Goal: Information Seeking & Learning: Learn about a topic

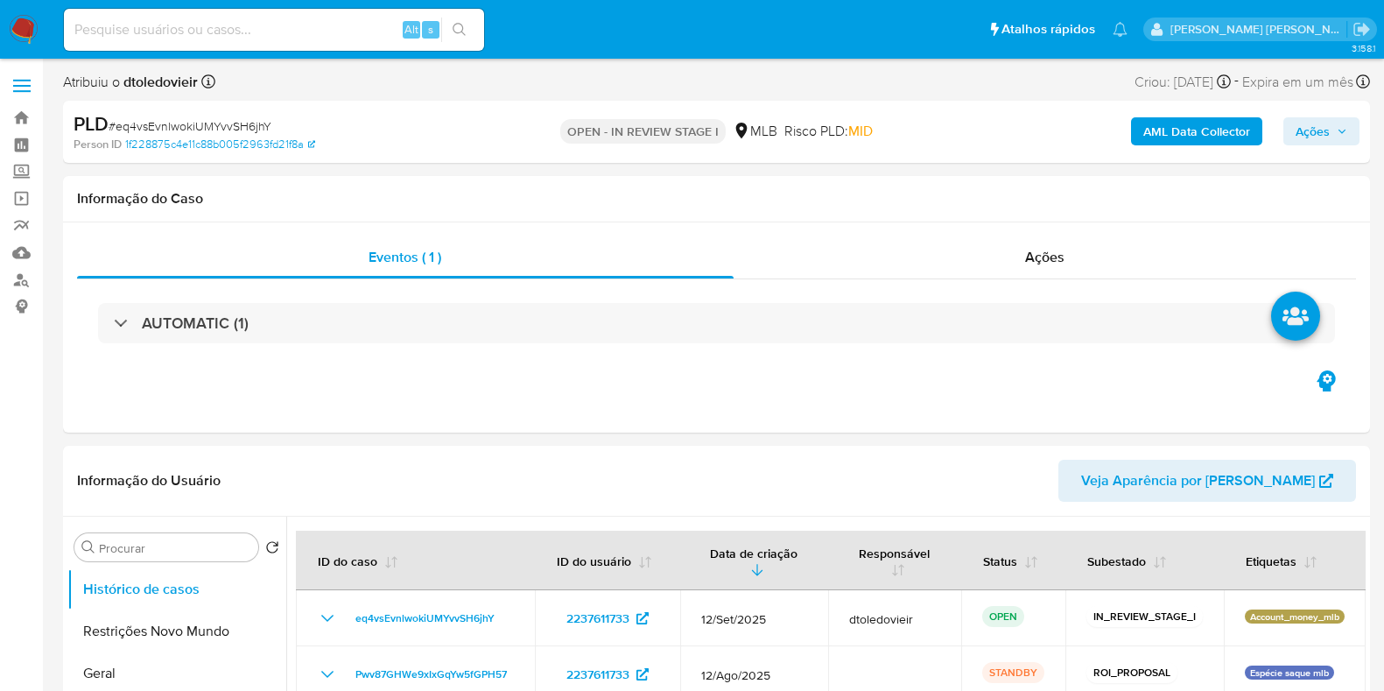
select select "10"
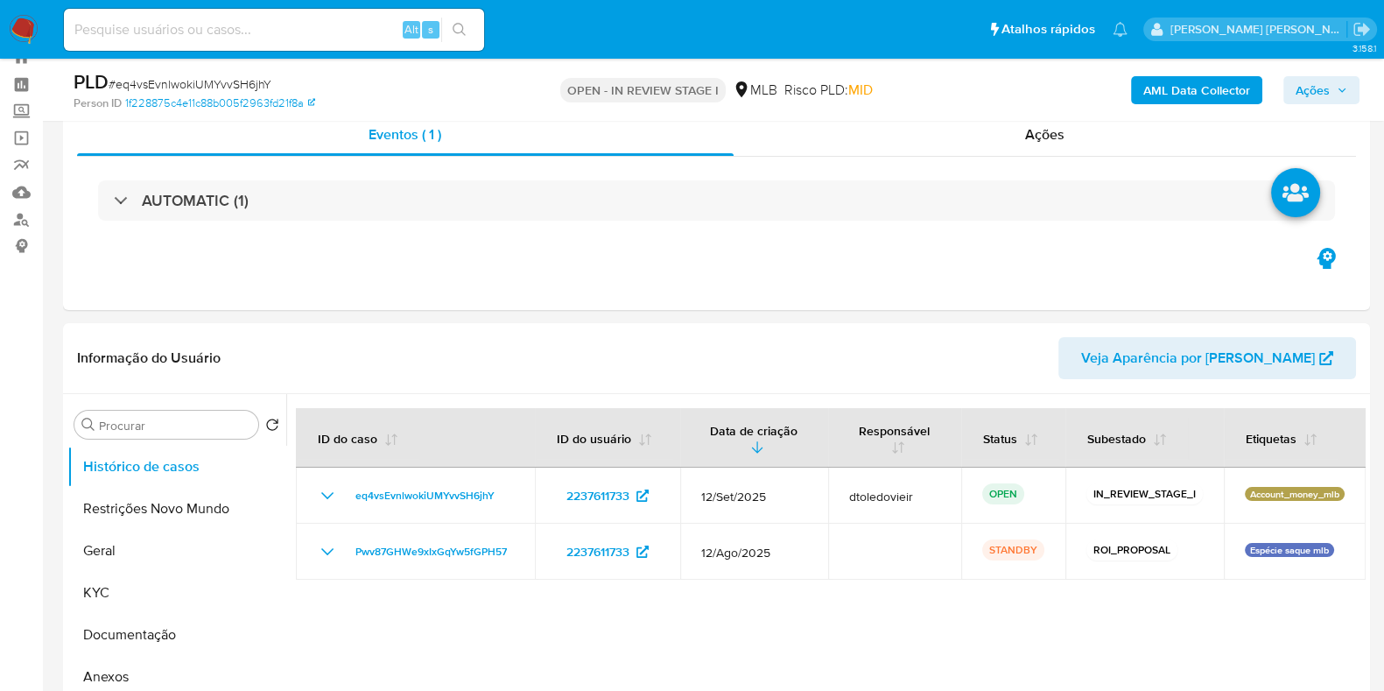
scroll to position [109, 0]
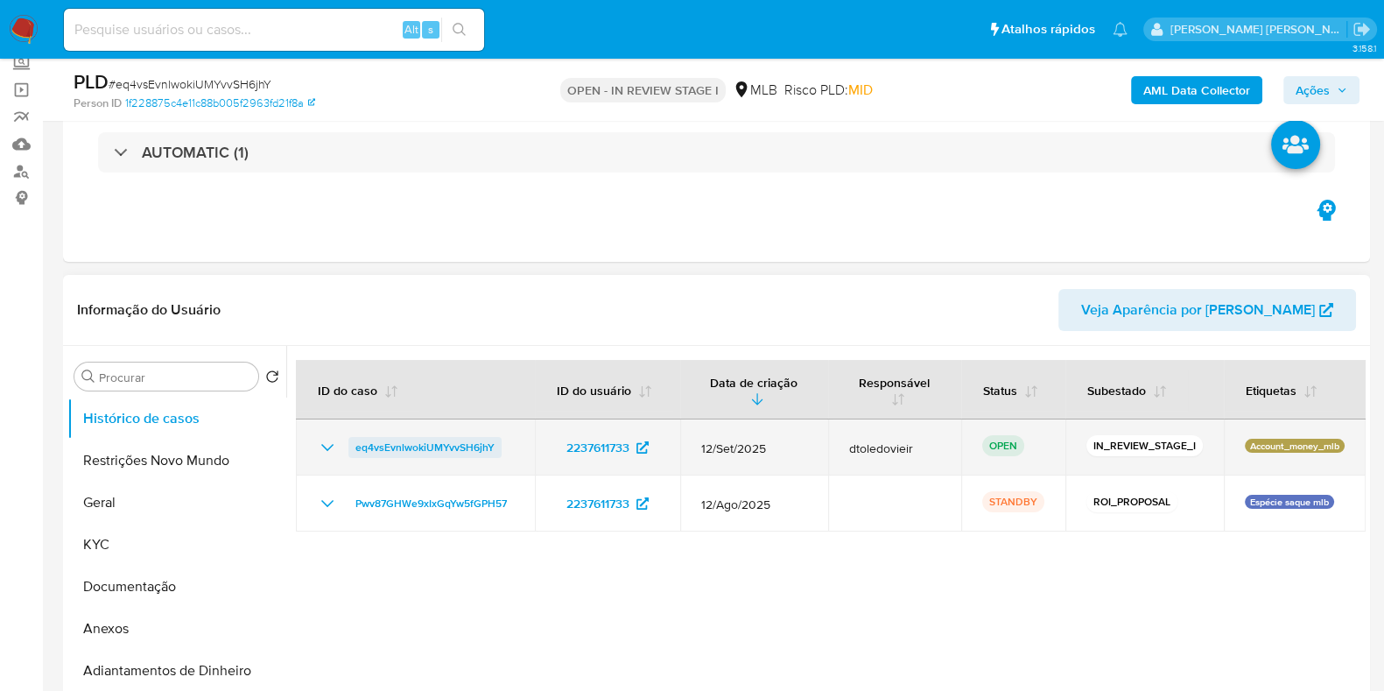
click at [448, 440] on span "eq4vsEvnlwokiUMYvvSH6jhY" at bounding box center [424, 447] width 139 height 21
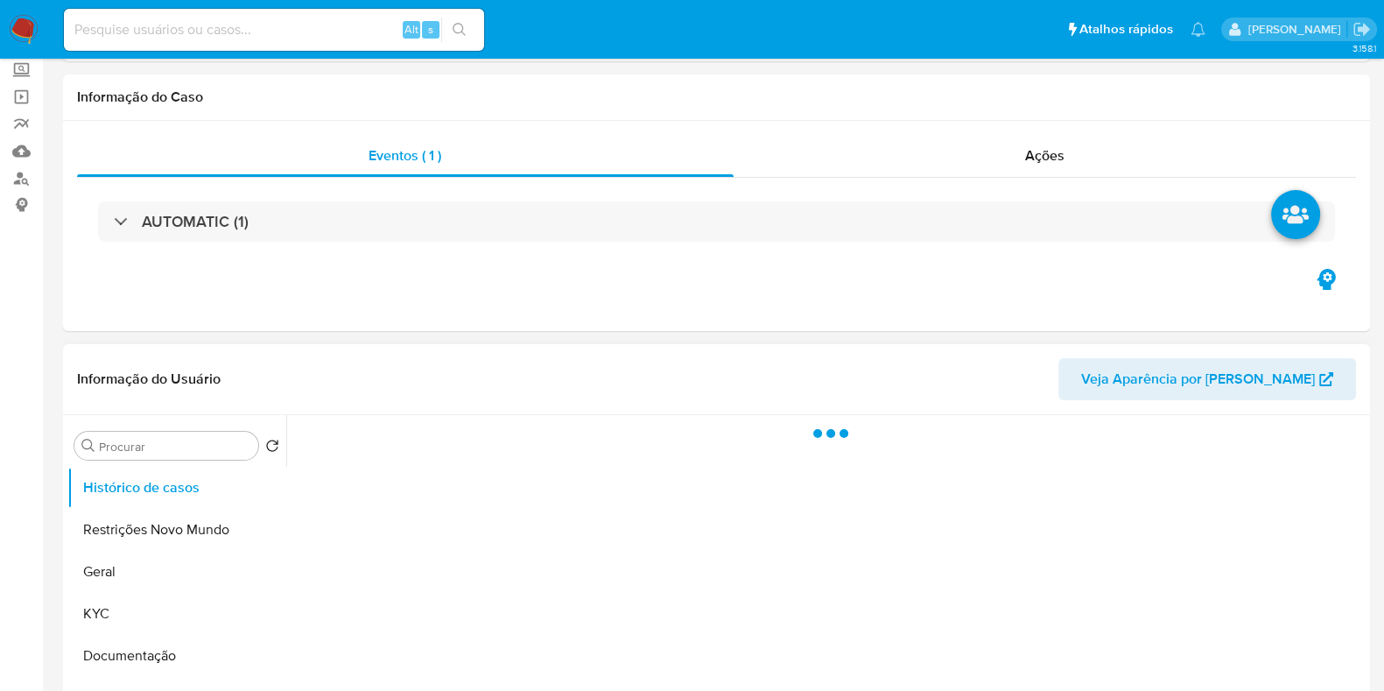
scroll to position [218, 0]
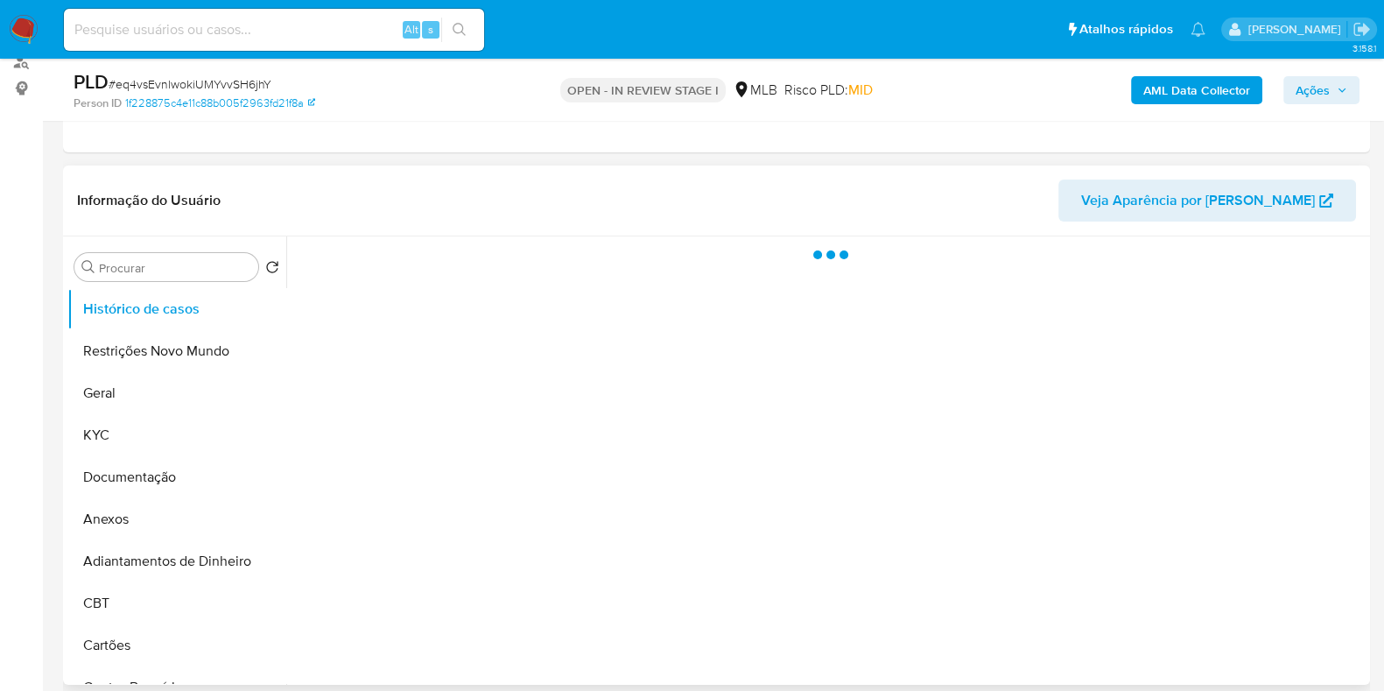
select select "10"
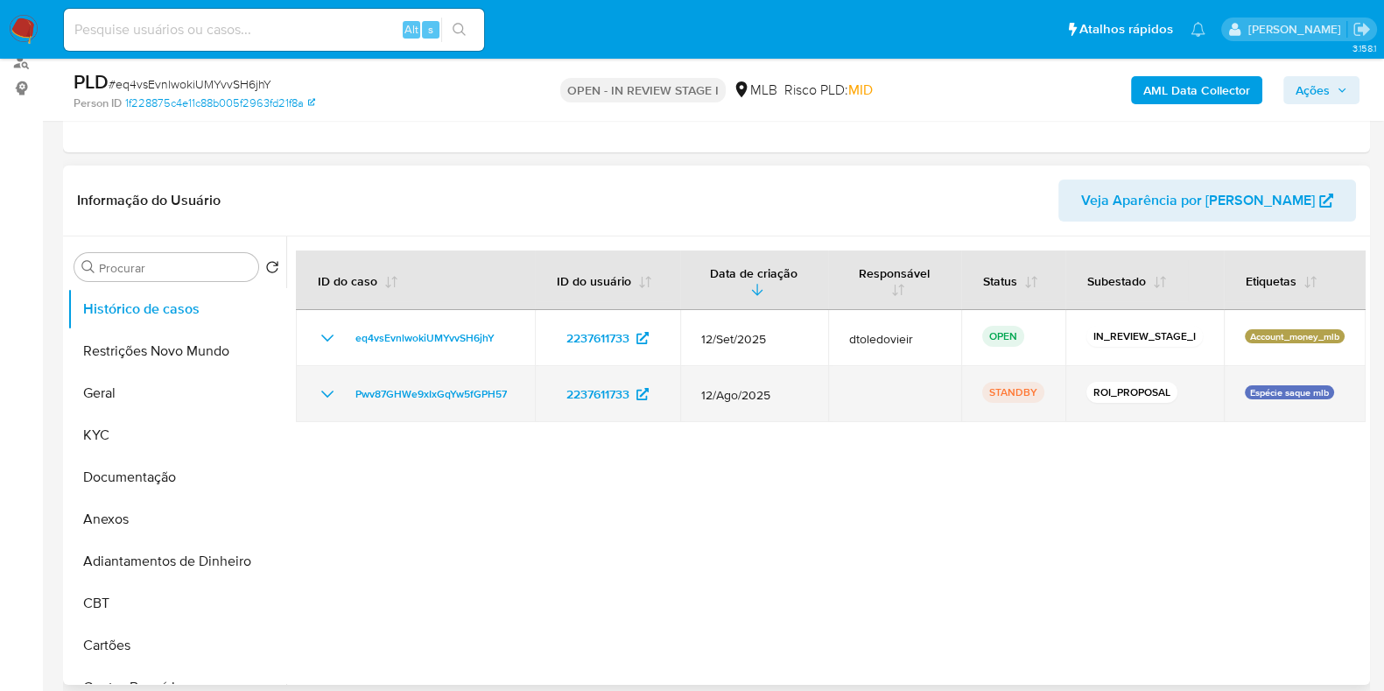
click at [323, 393] on icon "Mostrar/Ocultar" at bounding box center [327, 394] width 21 height 21
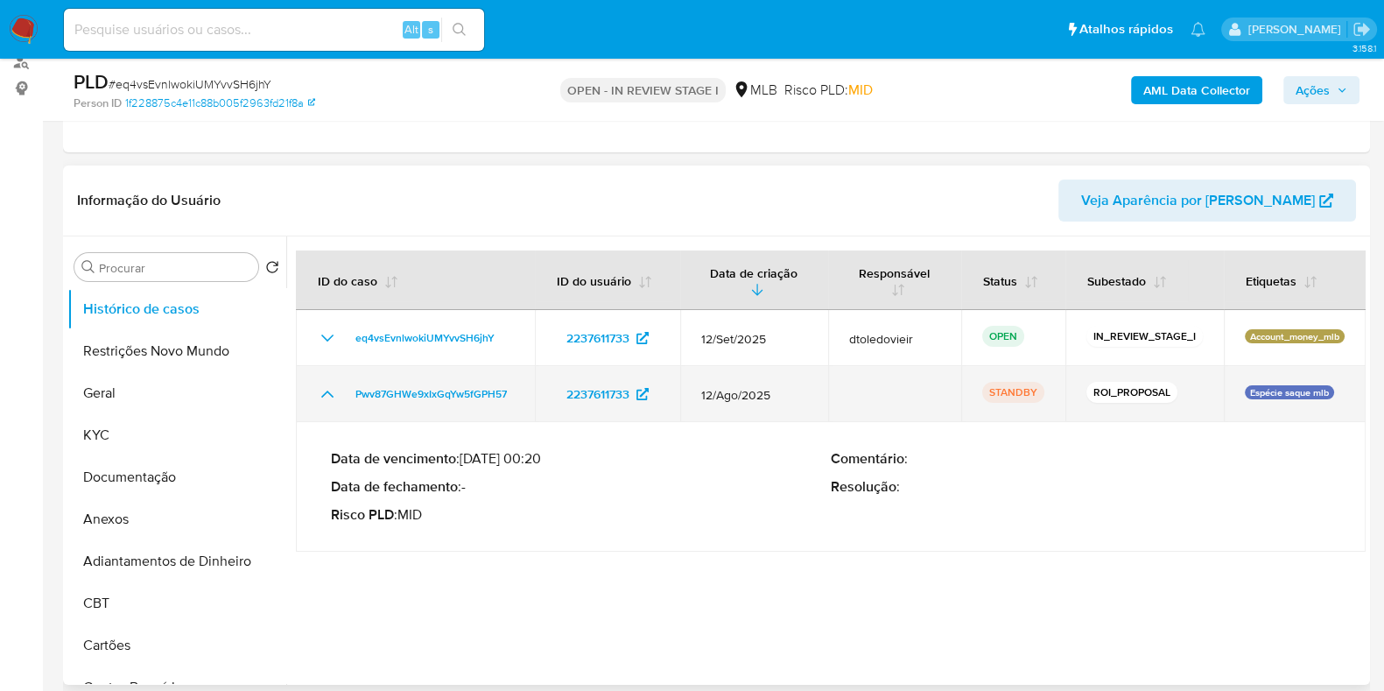
drag, startPoint x: 518, startPoint y: 396, endPoint x: 347, endPoint y: 404, distance: 171.8
click at [347, 404] on td "Pwv87GHWe9xIxGqYw5fGPH57" at bounding box center [415, 394] width 239 height 56
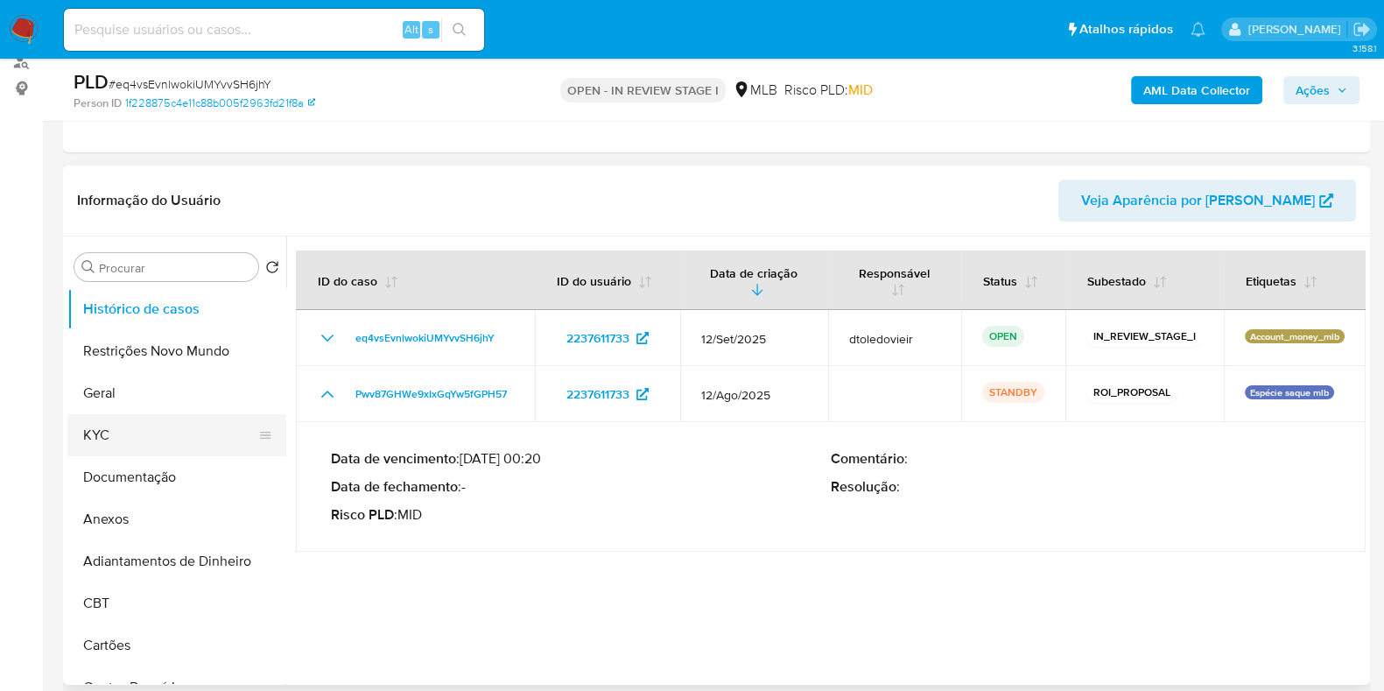
click at [87, 433] on button "KYC" at bounding box center [169, 435] width 205 height 42
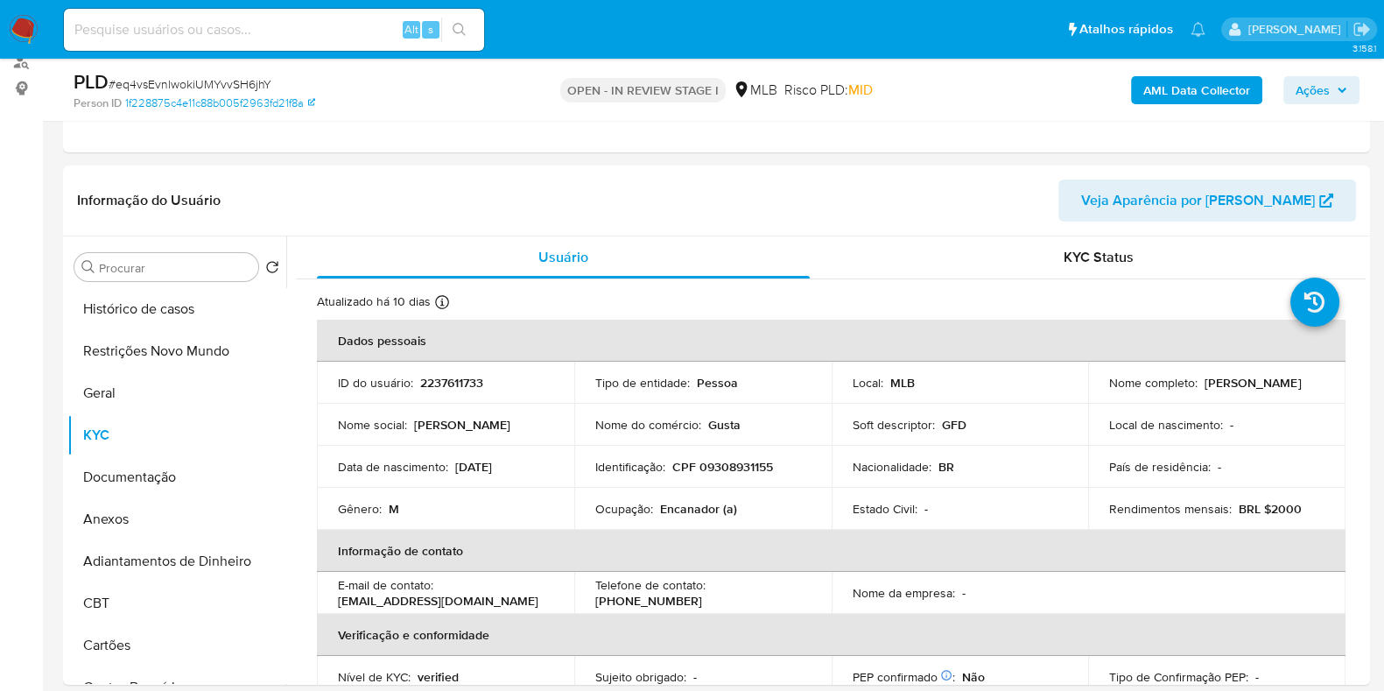
click at [210, 89] on span "# eq4vsEvnlwokiUMYvvSH6jhY" at bounding box center [190, 84] width 163 height 18
copy span "eq4vsEvnlwokiUMYvvSH6jhY"
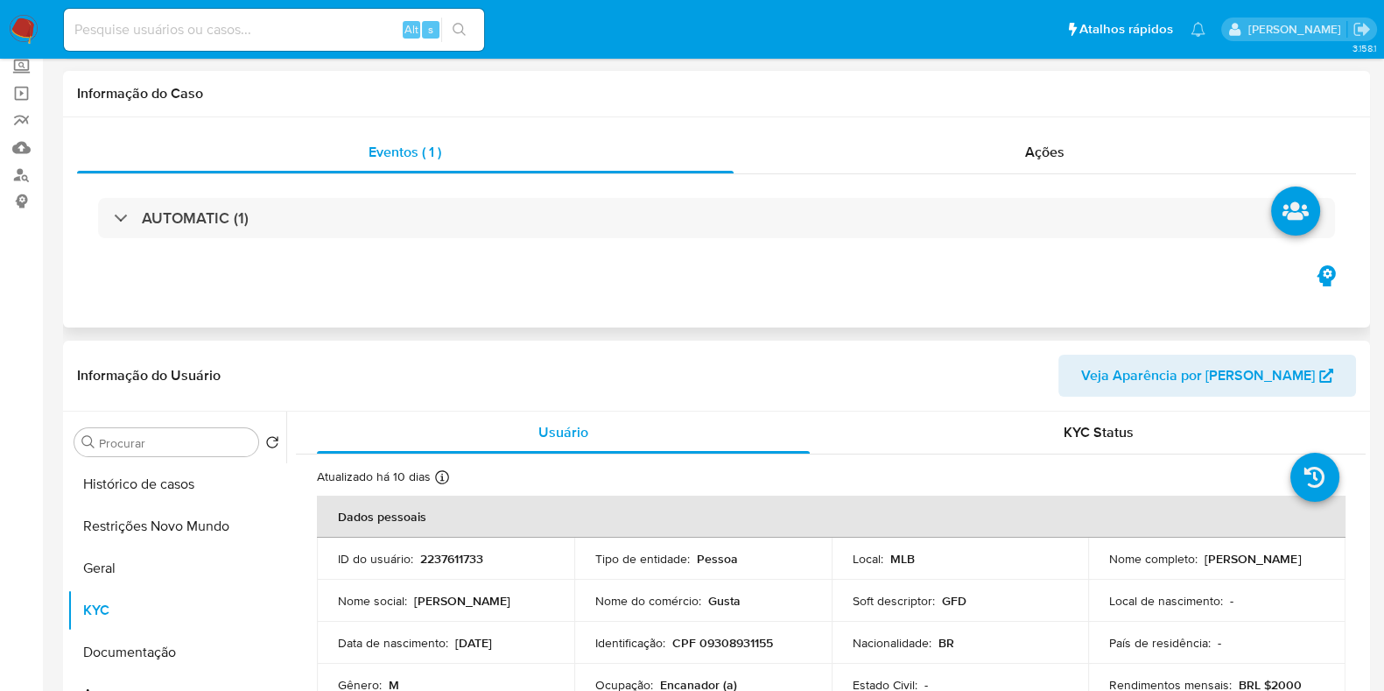
scroll to position [0, 0]
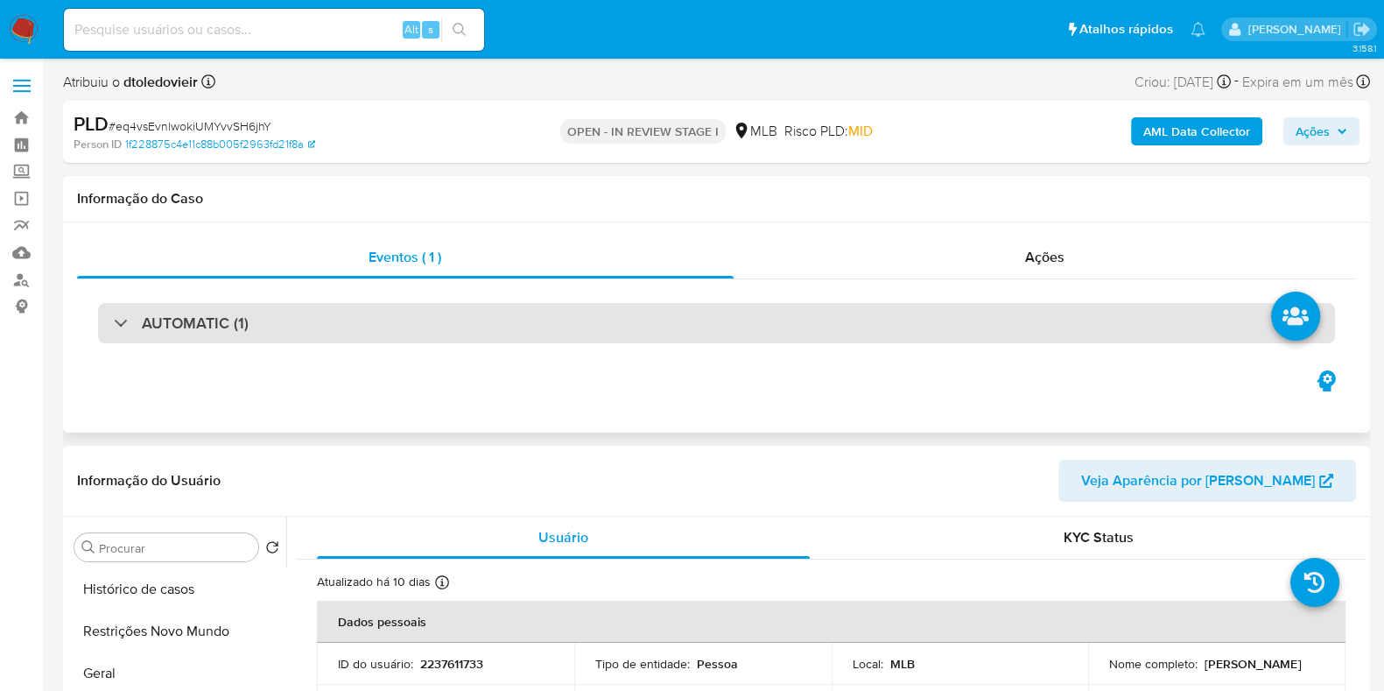
click at [451, 326] on div "AUTOMATIC (1)" at bounding box center [716, 323] width 1237 height 40
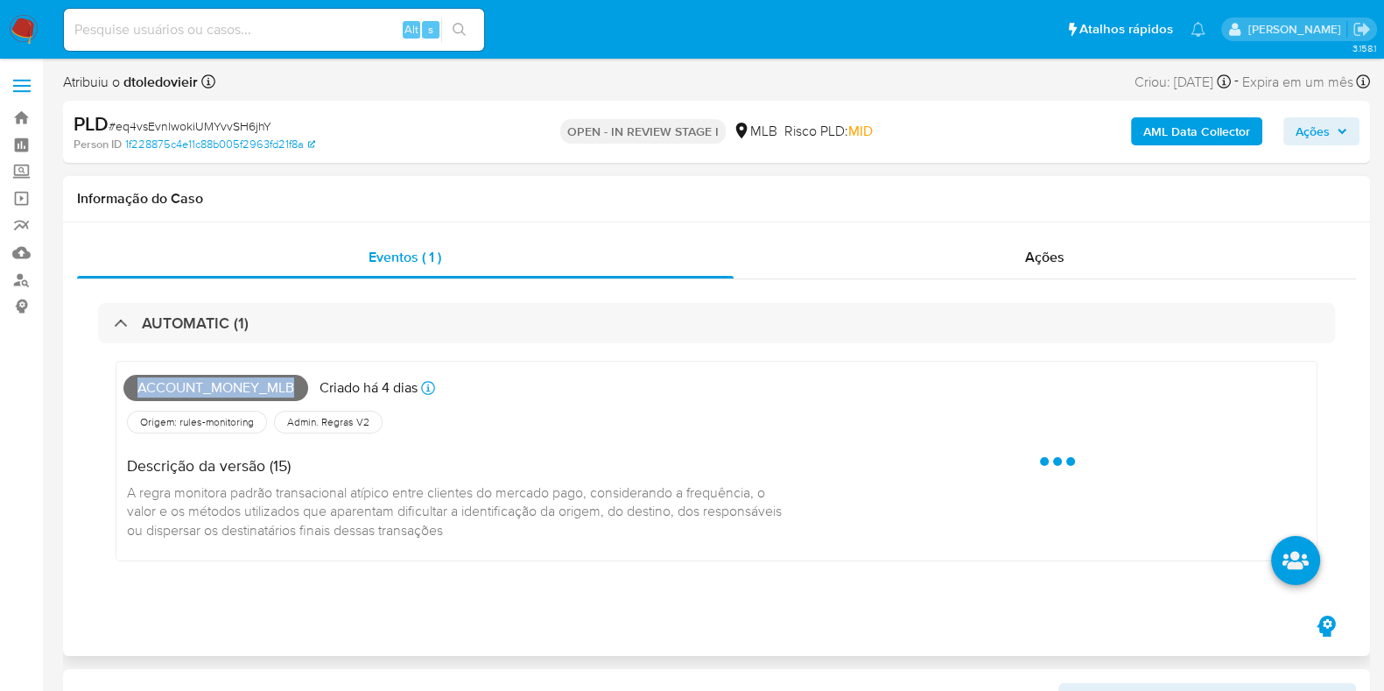
drag, startPoint x: 300, startPoint y: 390, endPoint x: 130, endPoint y: 390, distance: 170.7
click at [130, 390] on span "Account_money_mlb" at bounding box center [215, 388] width 185 height 26
copy span "Account_money_mlb"
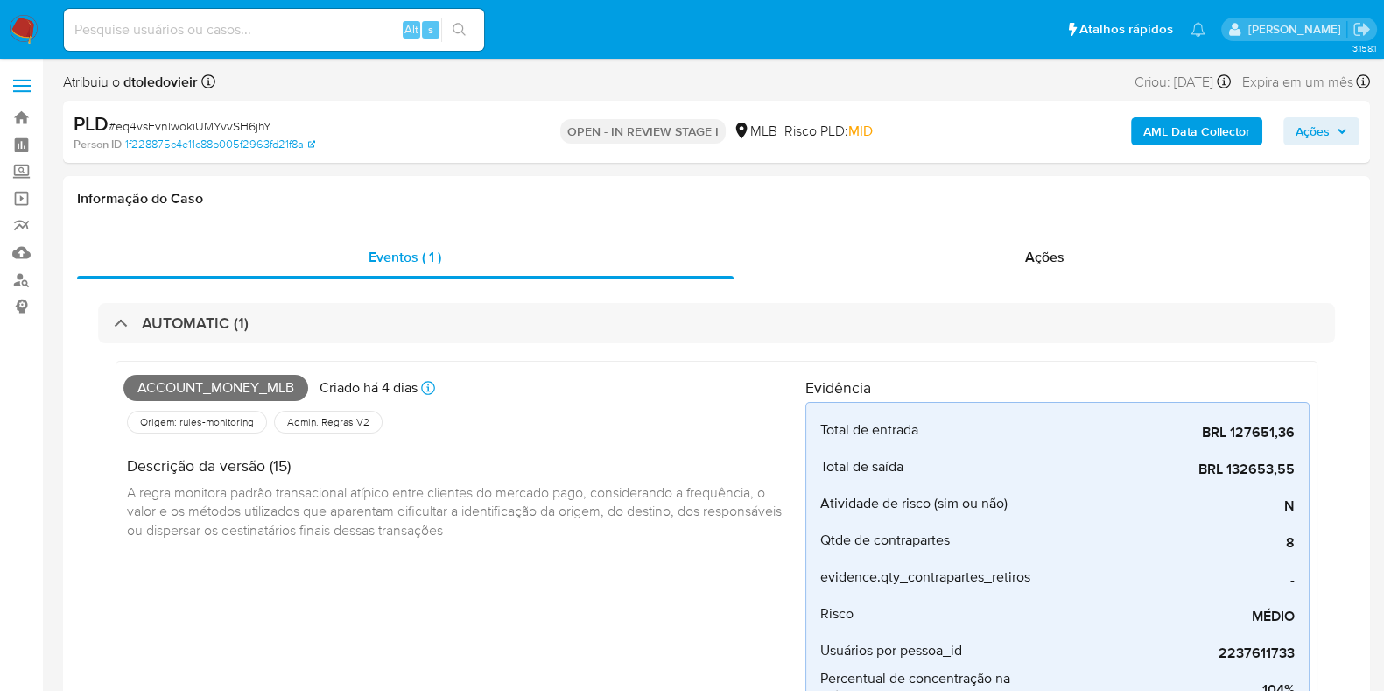
click at [253, 122] on span "# eq4vsEvnlwokiUMYvvSH6jhY" at bounding box center [190, 126] width 163 height 18
copy span "eq4vsEvnlwokiUMYvvSH6jhY"
click at [404, 107] on div "PLD # eq4vsEvnlwokiUMYvvSH6jhY Person ID 1f228875c4e11c88b005f2963fd21f8a OPEN …" at bounding box center [716, 132] width 1307 height 62
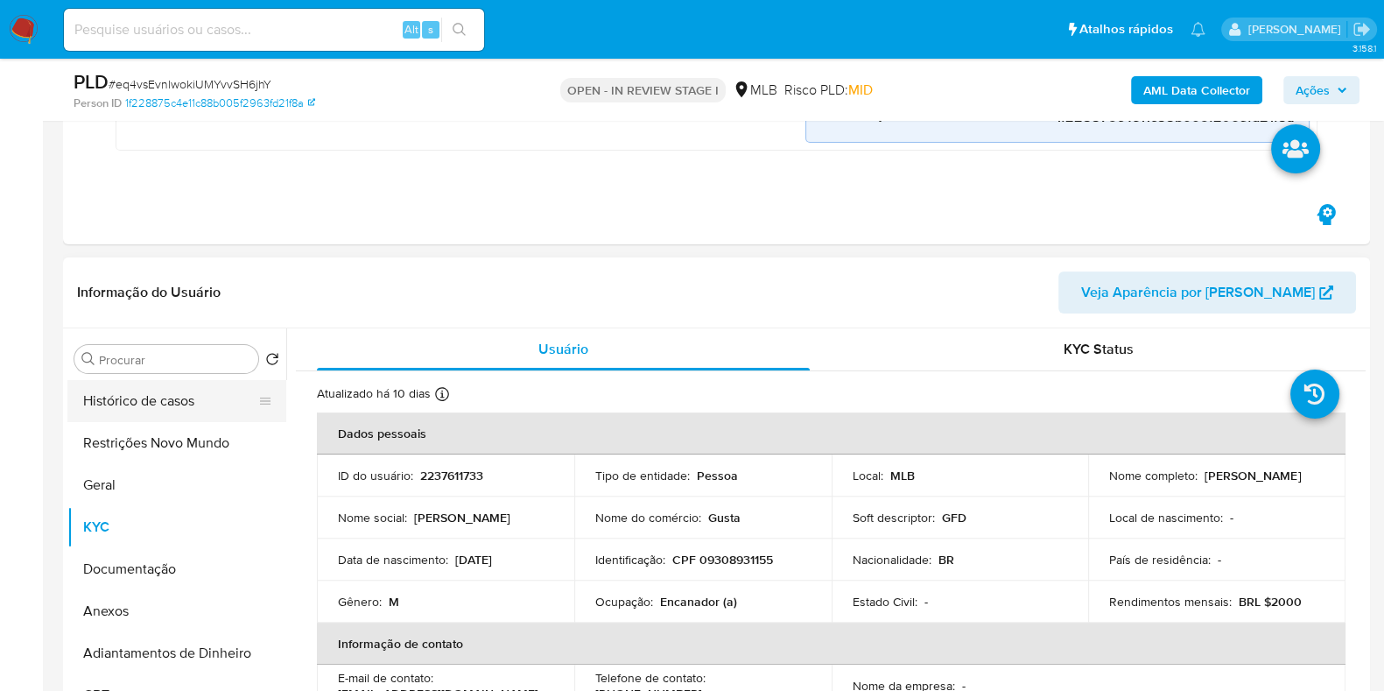
click at [179, 405] on button "Histórico de casos" at bounding box center [169, 401] width 205 height 42
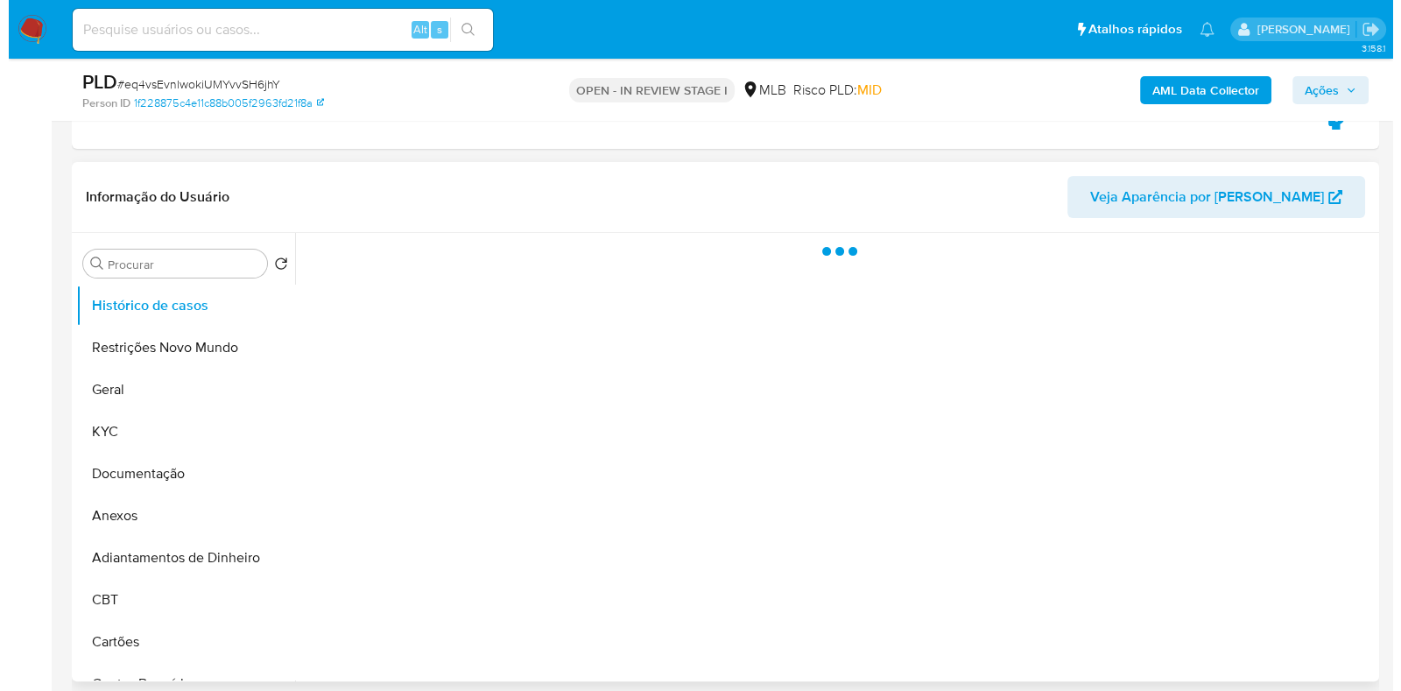
scroll to position [657, 0]
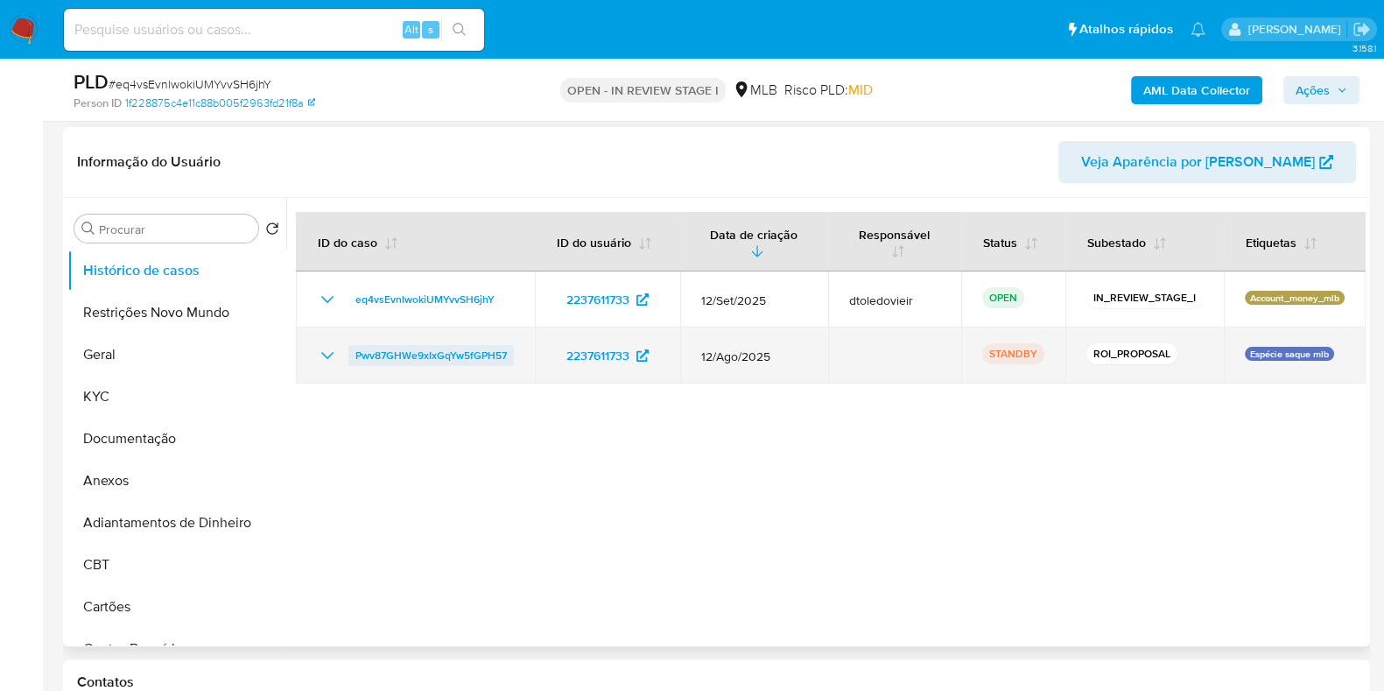
drag, startPoint x: 516, startPoint y: 350, endPoint x: 355, endPoint y: 362, distance: 161.6
click at [355, 362] on td "Pwv87GHWe9xIxGqYw5fGPH57" at bounding box center [415, 355] width 239 height 56
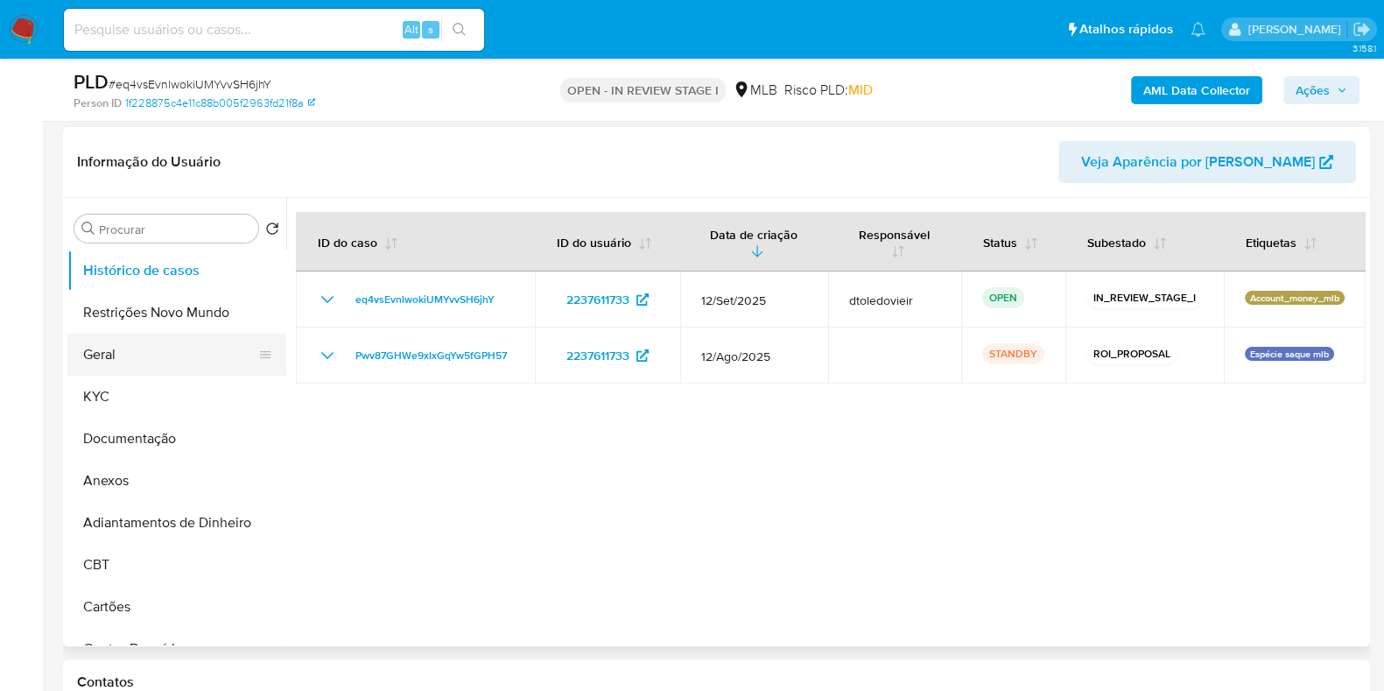
click at [172, 355] on button "Geral" at bounding box center [169, 355] width 205 height 42
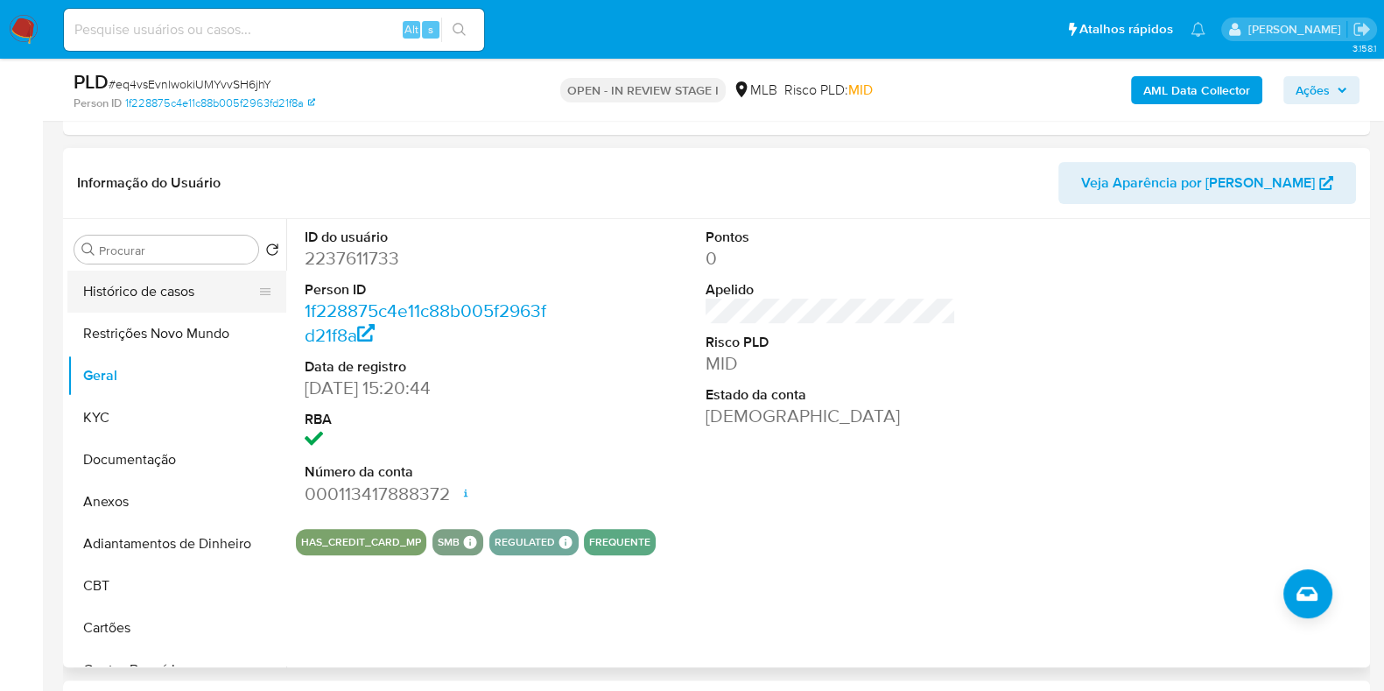
click at [109, 284] on button "Histórico de casos" at bounding box center [169, 292] width 205 height 42
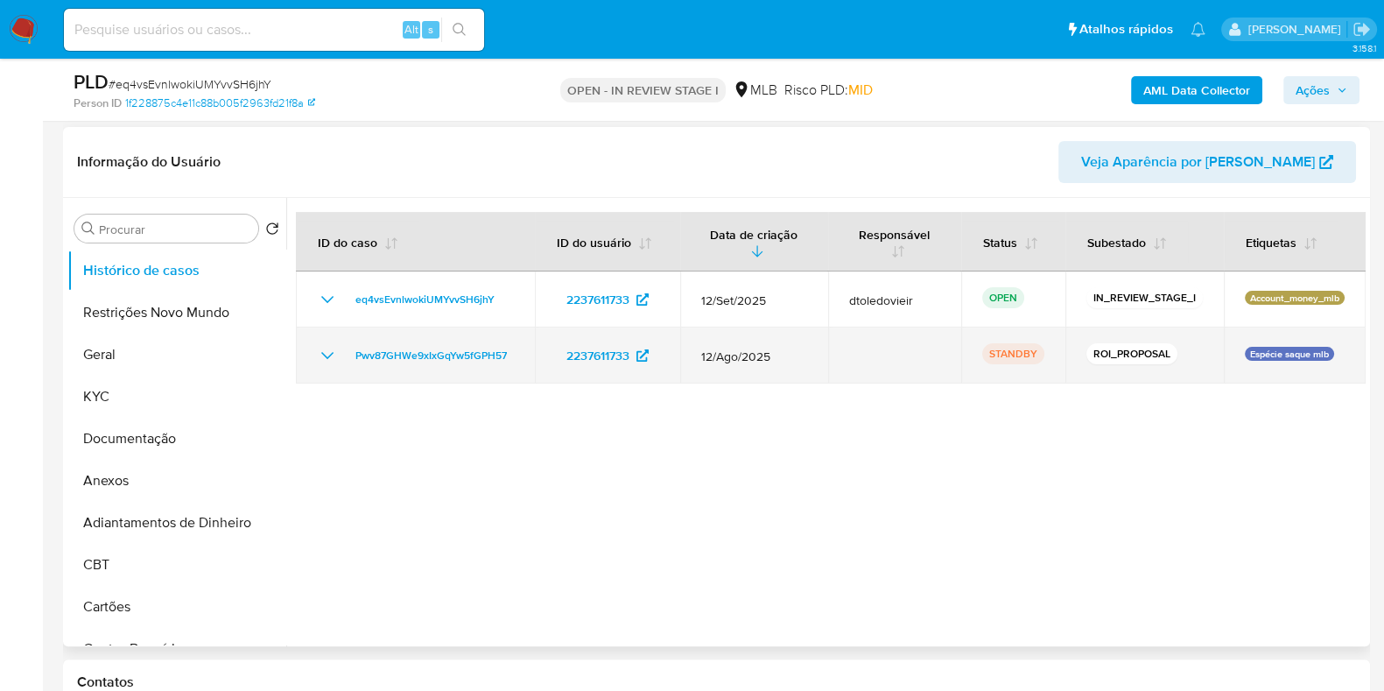
click at [321, 352] on icon "Mostrar/Ocultar" at bounding box center [327, 355] width 12 height 7
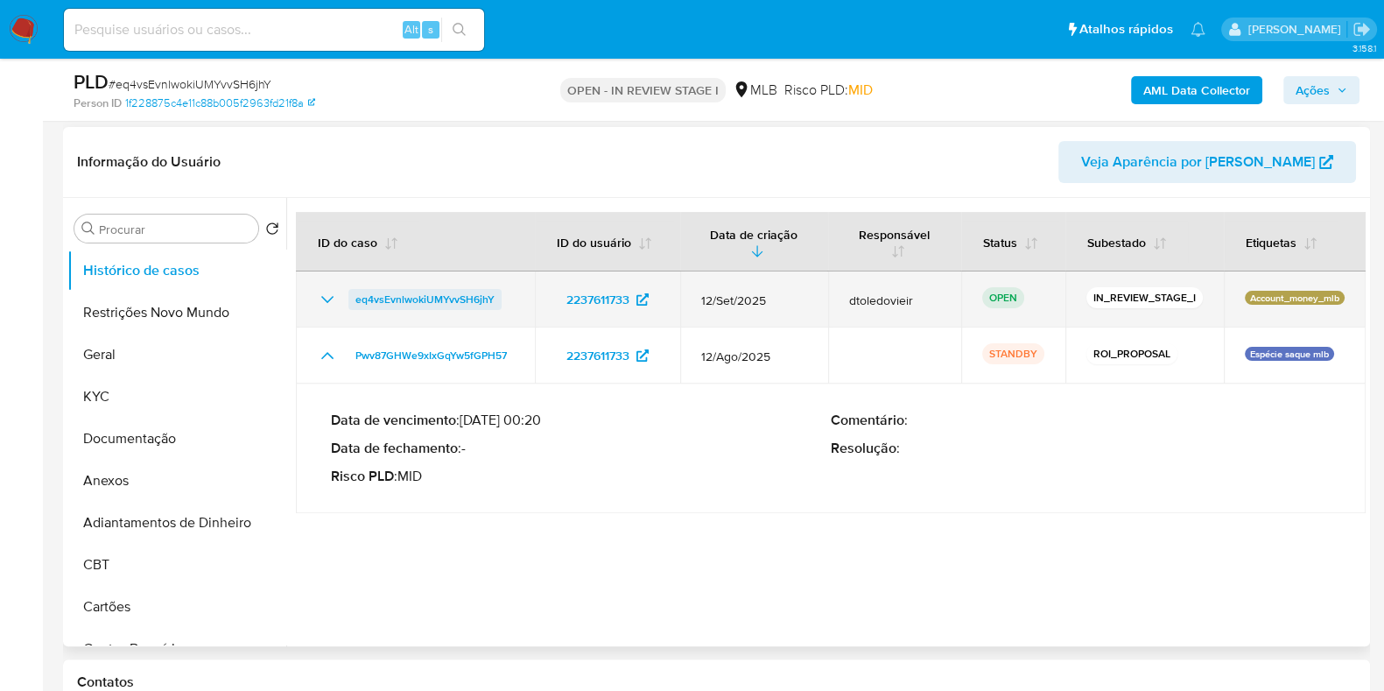
drag, startPoint x: 502, startPoint y: 295, endPoint x: 355, endPoint y: 303, distance: 146.4
click at [355, 303] on div "eq4vsEvnlwokiUMYvvSH6jhY" at bounding box center [415, 299] width 197 height 21
drag, startPoint x: 527, startPoint y: 298, endPoint x: 353, endPoint y: 299, distance: 174.3
click at [353, 299] on td "eq4vsEvnlwokiUMYvvSH6jhY" at bounding box center [415, 299] width 239 height 56
drag, startPoint x: 1348, startPoint y: 297, endPoint x: 1237, endPoint y: 297, distance: 110.3
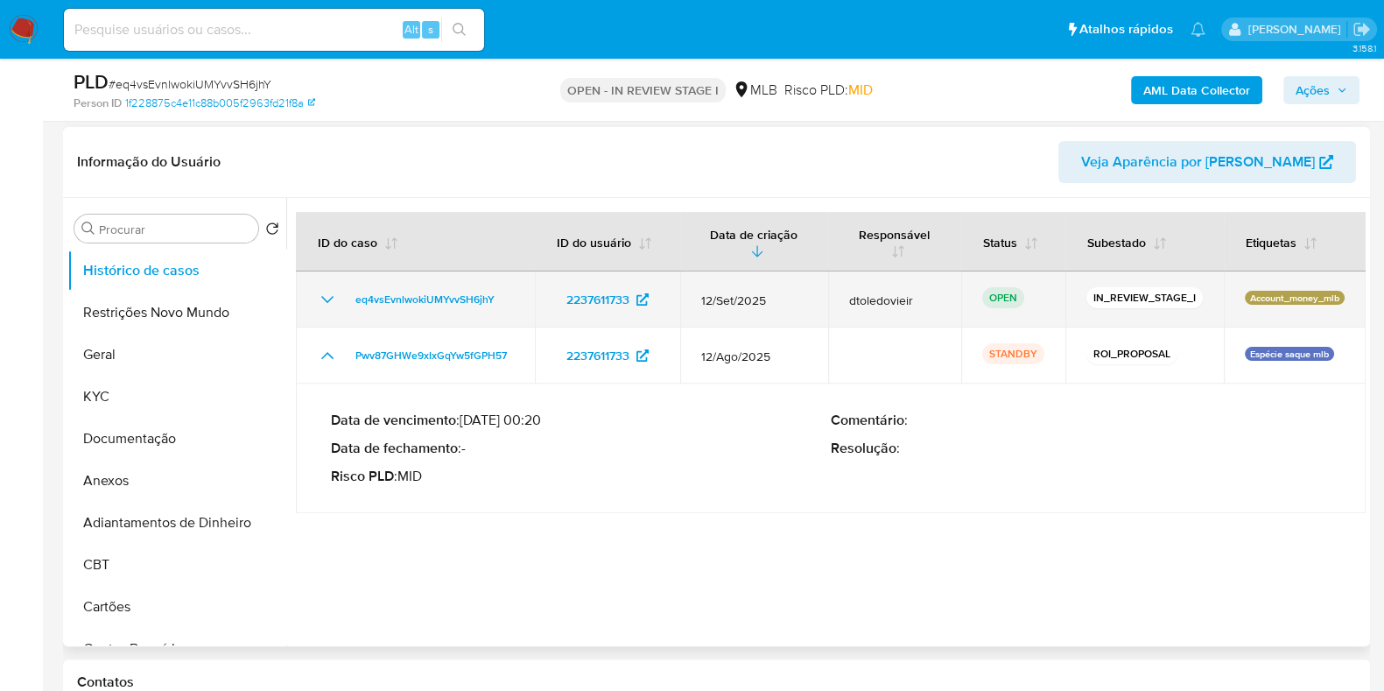
click at [1237, 297] on td "Account_money_mlb" at bounding box center [1295, 299] width 142 height 56
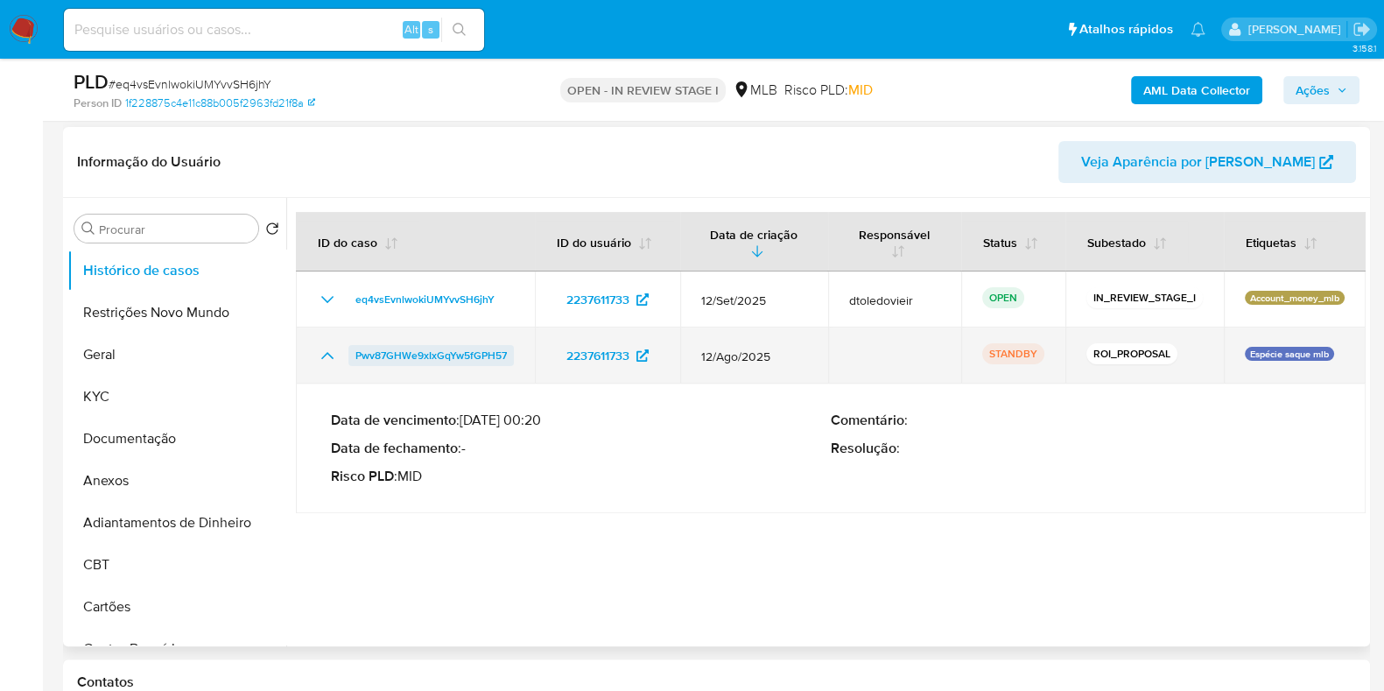
drag, startPoint x: 468, startPoint y: 358, endPoint x: 355, endPoint y: 363, distance: 113.1
click at [355, 363] on td "Pwv87GHWe9xIxGqYw5fGPH57" at bounding box center [415, 355] width 239 height 56
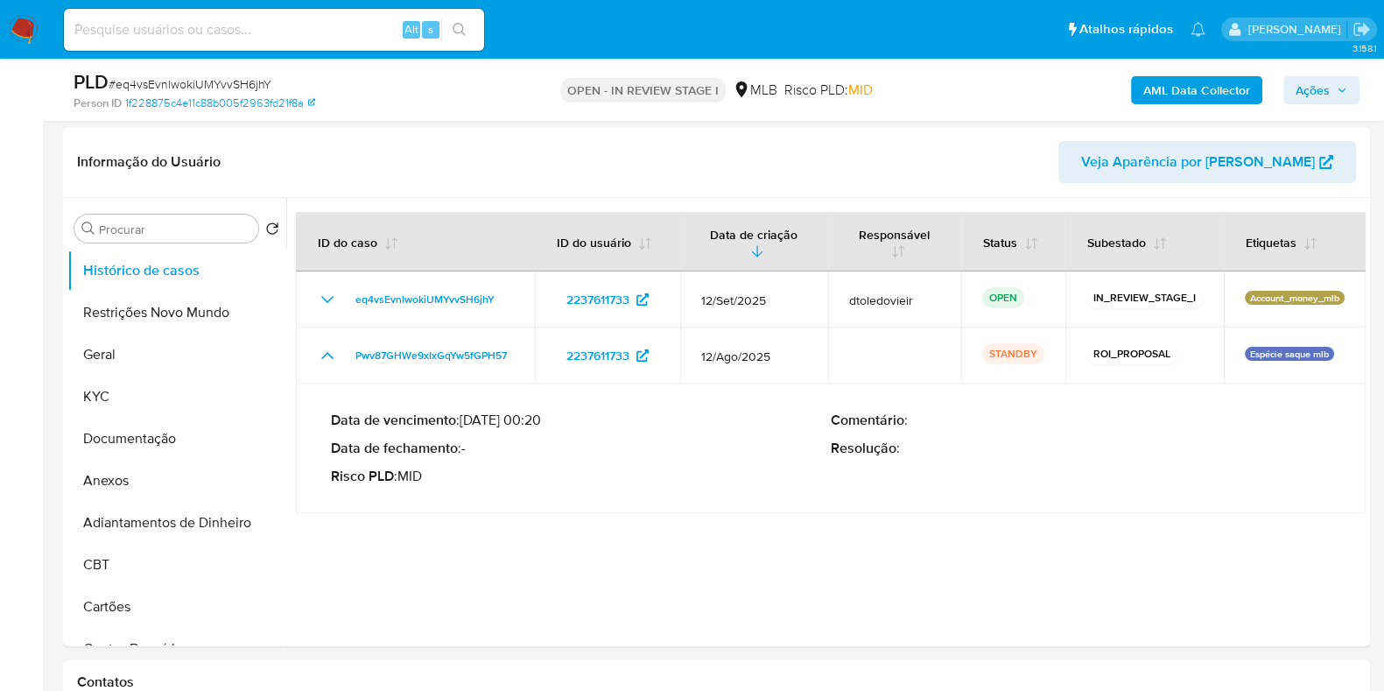
click at [1344, 92] on icon "button" at bounding box center [1342, 90] width 11 height 11
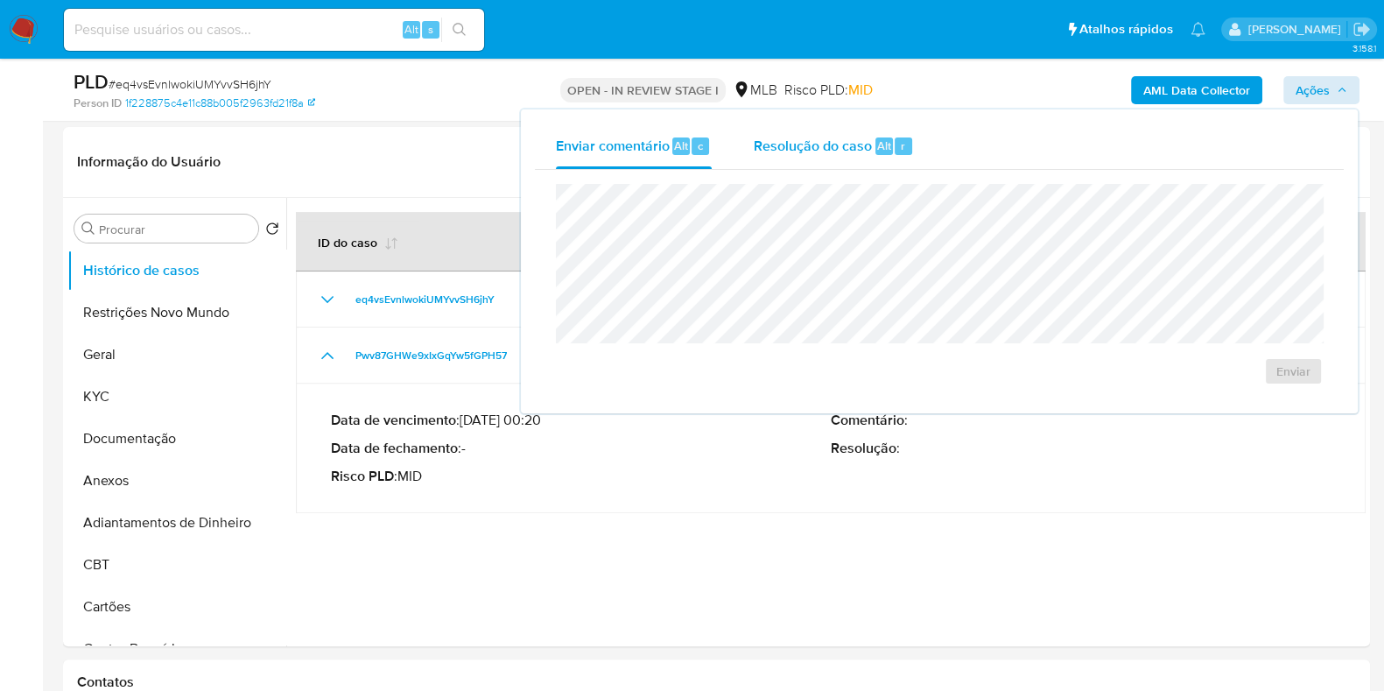
drag, startPoint x: 798, startPoint y: 166, endPoint x: 806, endPoint y: 162, distance: 9.0
click at [800, 165] on div "Resolução do caso Alt r" at bounding box center [834, 146] width 160 height 46
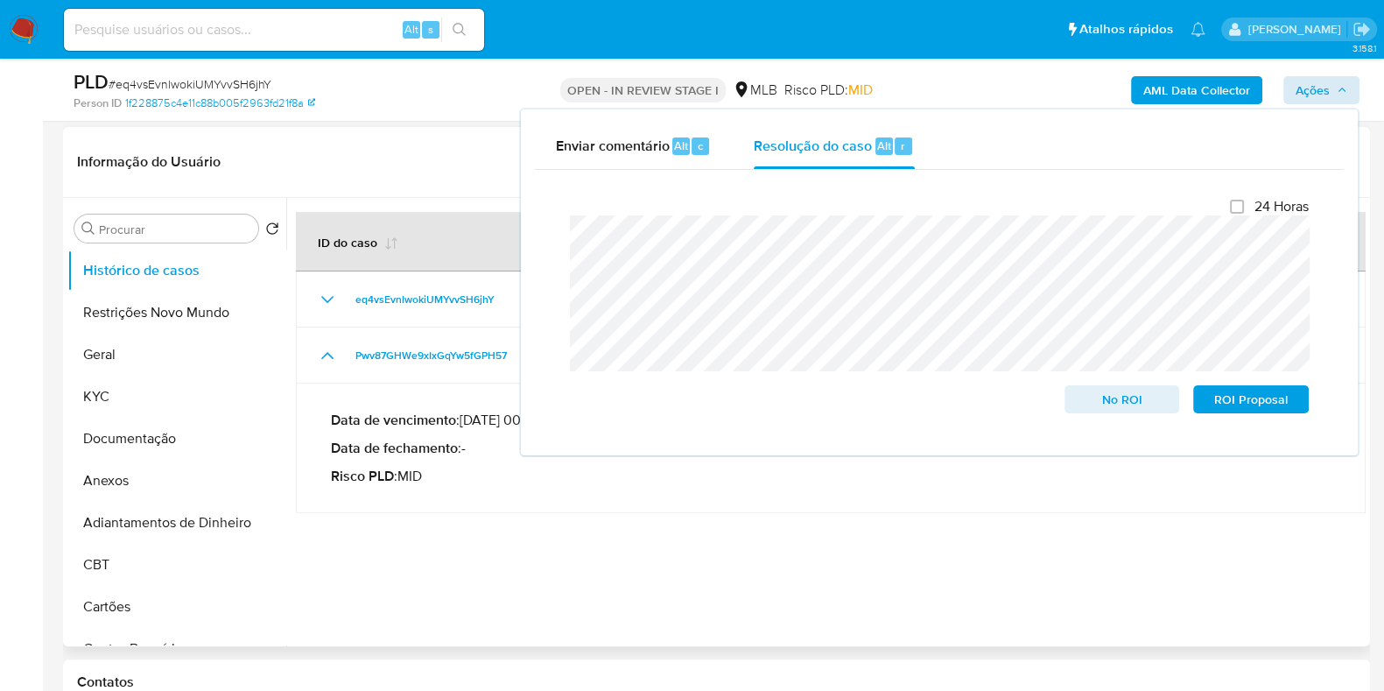
drag, startPoint x: 608, startPoint y: 547, endPoint x: 644, endPoint y: 517, distance: 47.9
click at [608, 547] on div at bounding box center [826, 422] width 1080 height 448
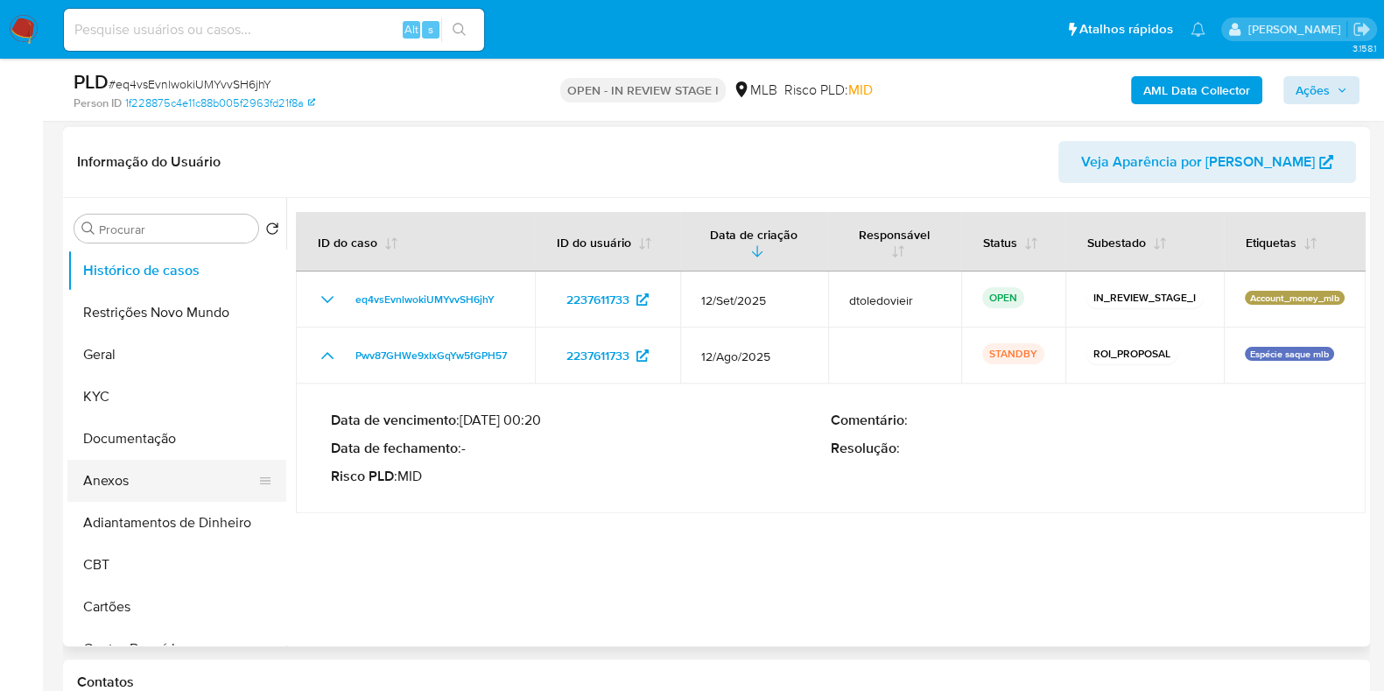
click at [138, 470] on button "Anexos" at bounding box center [169, 481] width 205 height 42
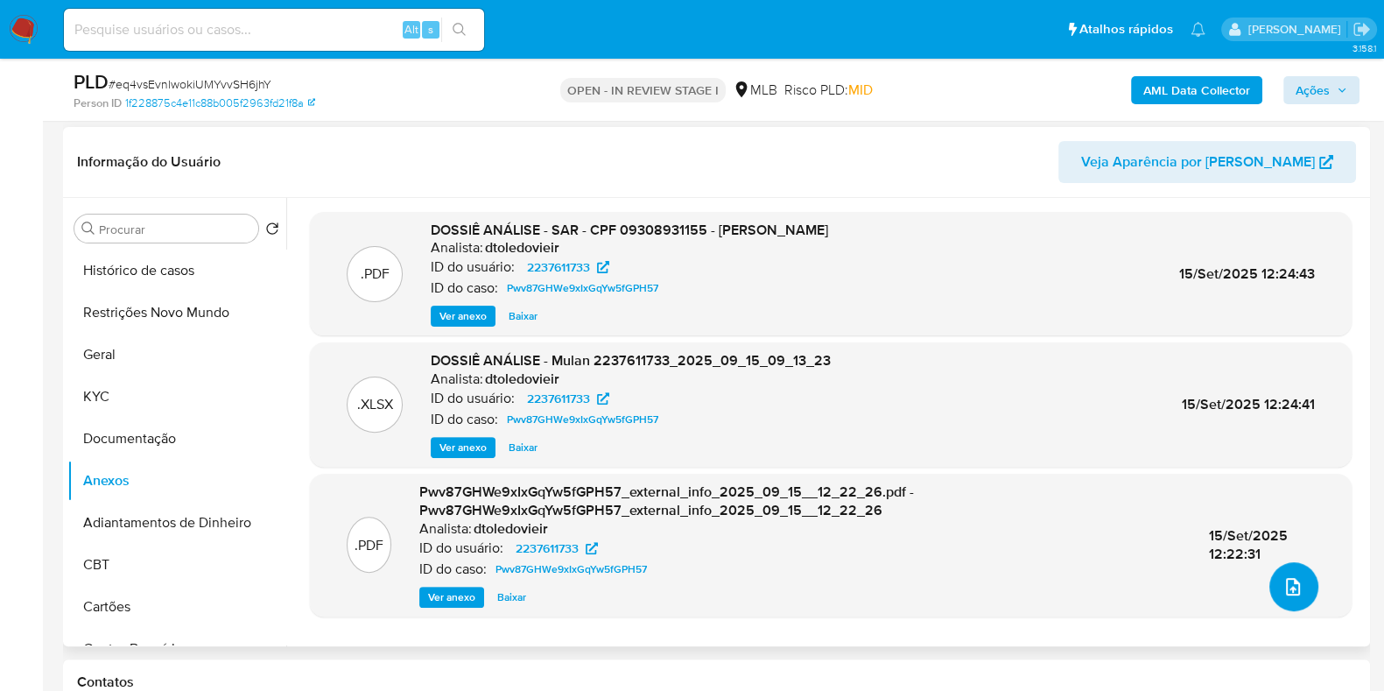
click at [1283, 588] on icon "upload-file" at bounding box center [1293, 586] width 21 height 21
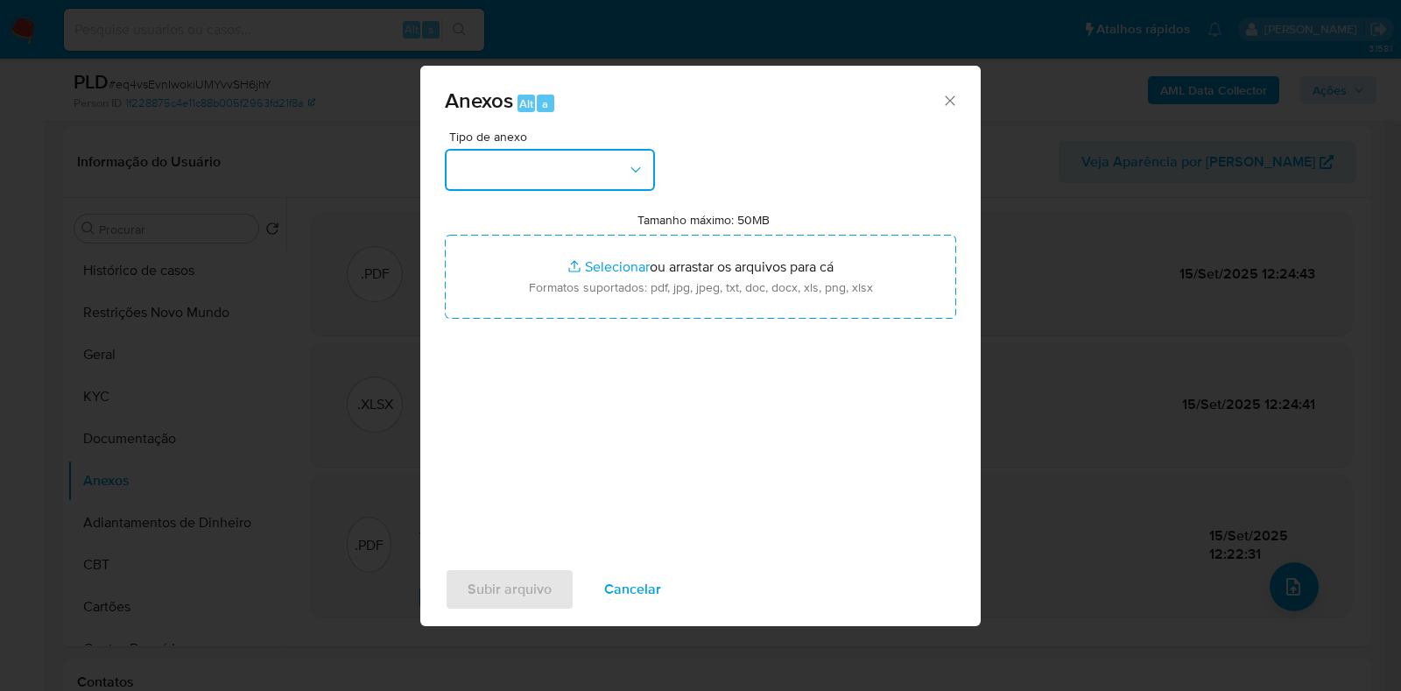
drag, startPoint x: 588, startPoint y: 179, endPoint x: 590, endPoint y: 188, distance: 9.1
click at [588, 179] on button "button" at bounding box center [550, 170] width 210 height 42
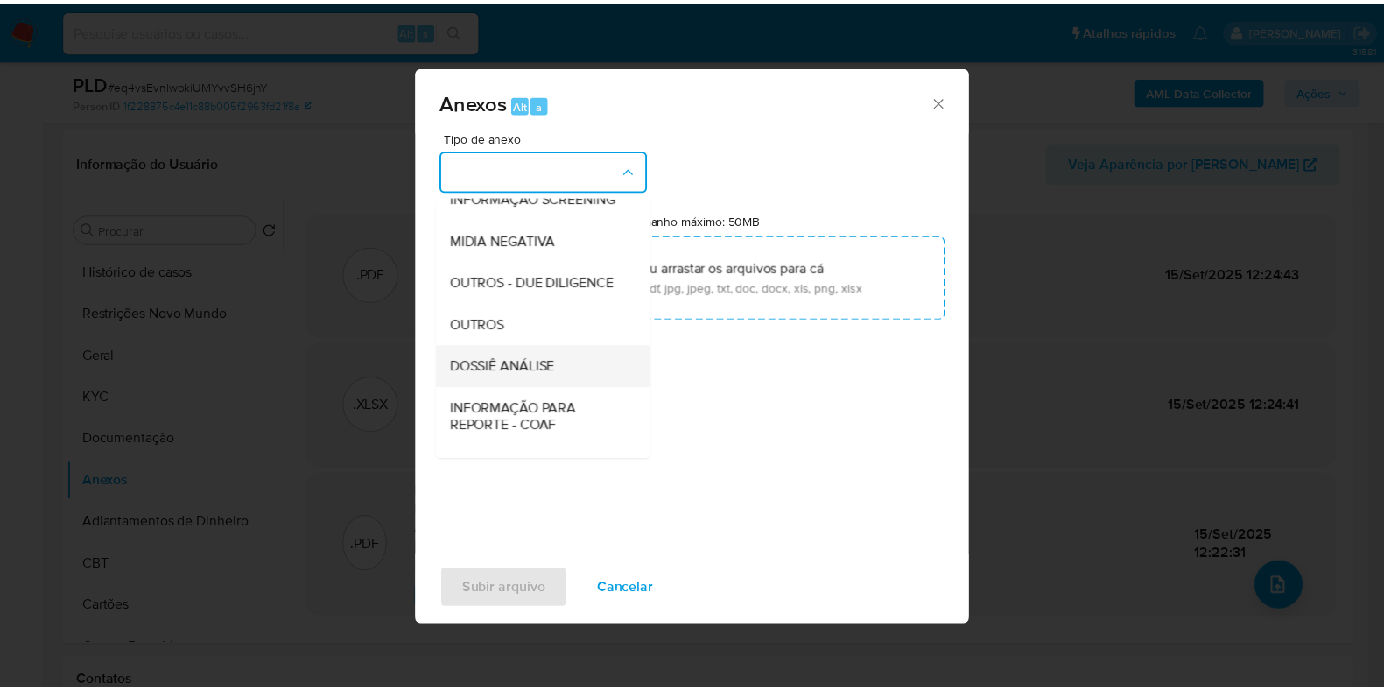
scroll to position [270, 0]
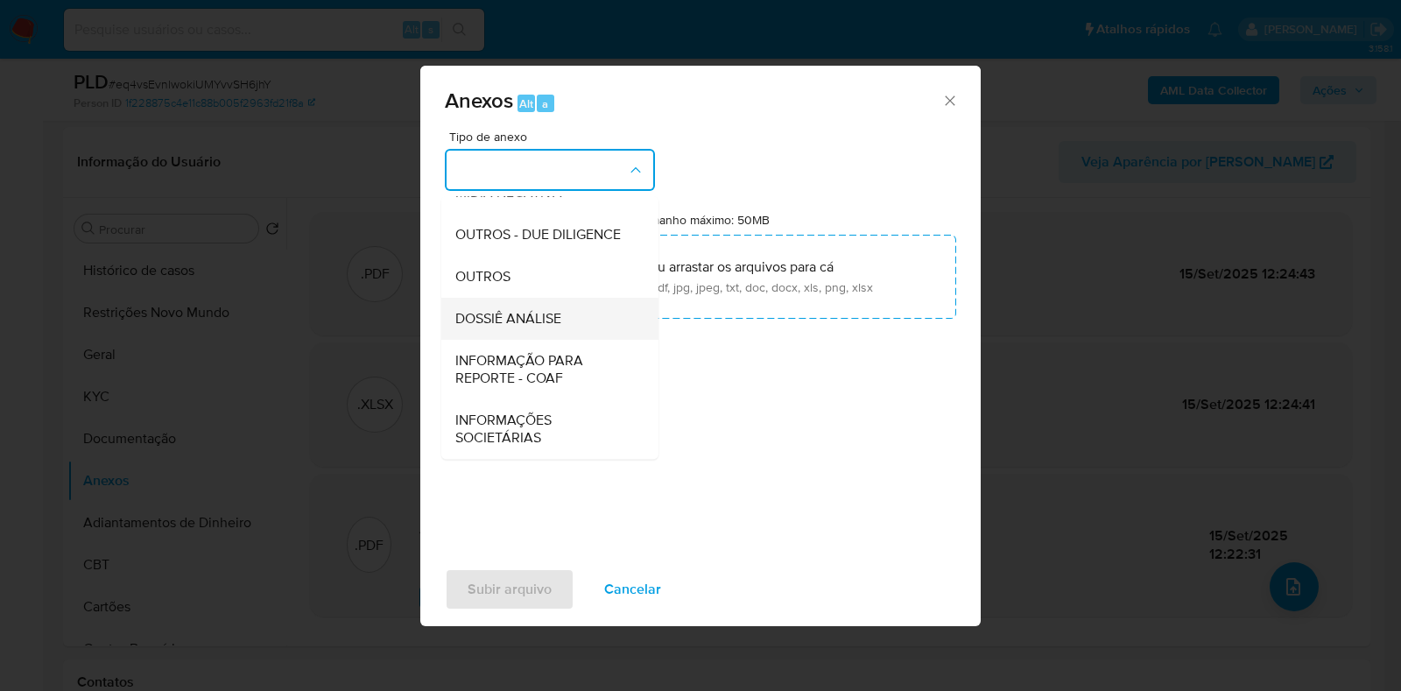
click at [556, 322] on span "DOSSIÊ ANÁLISE" at bounding box center [508, 319] width 106 height 18
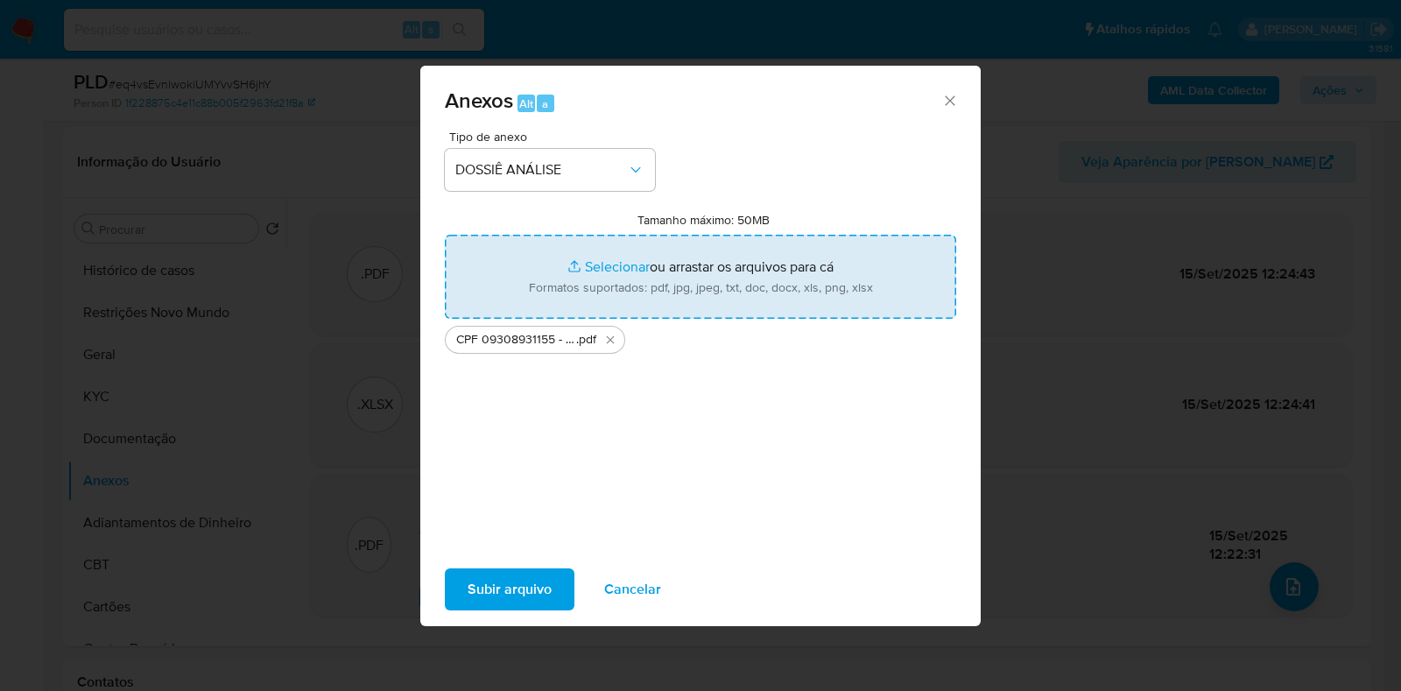
type input "C:\fakepath\Mulan 2237611733_2025_09_15_09_13_23 (1).xlsx"
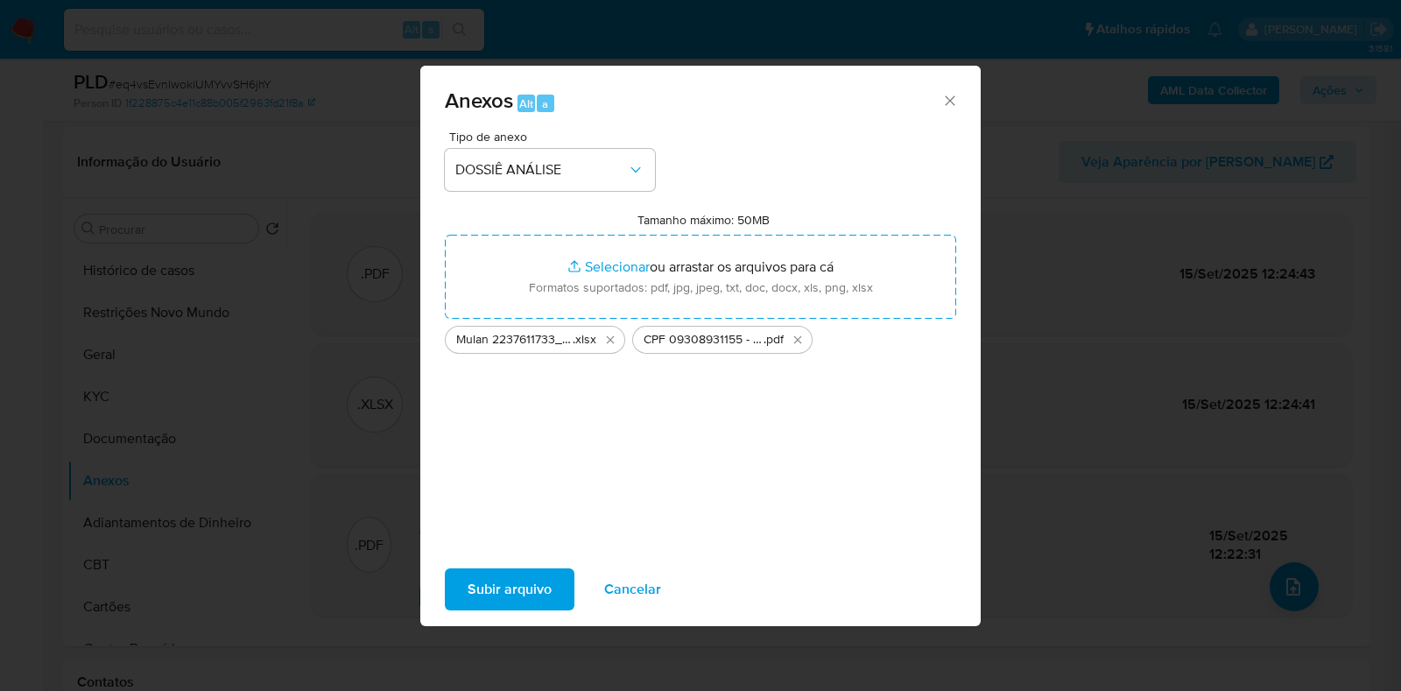
click at [499, 582] on span "Subir arquivo" at bounding box center [510, 589] width 84 height 39
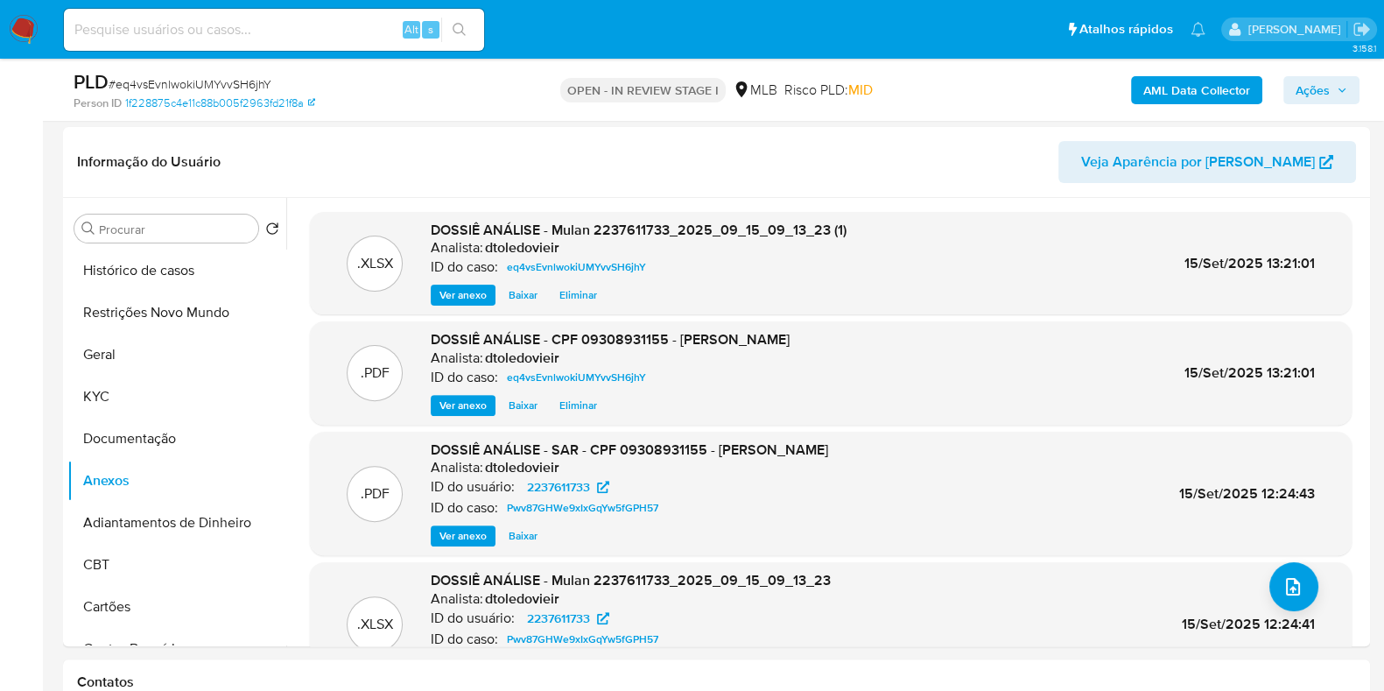
click at [1305, 89] on span "Ações" at bounding box center [1313, 90] width 34 height 28
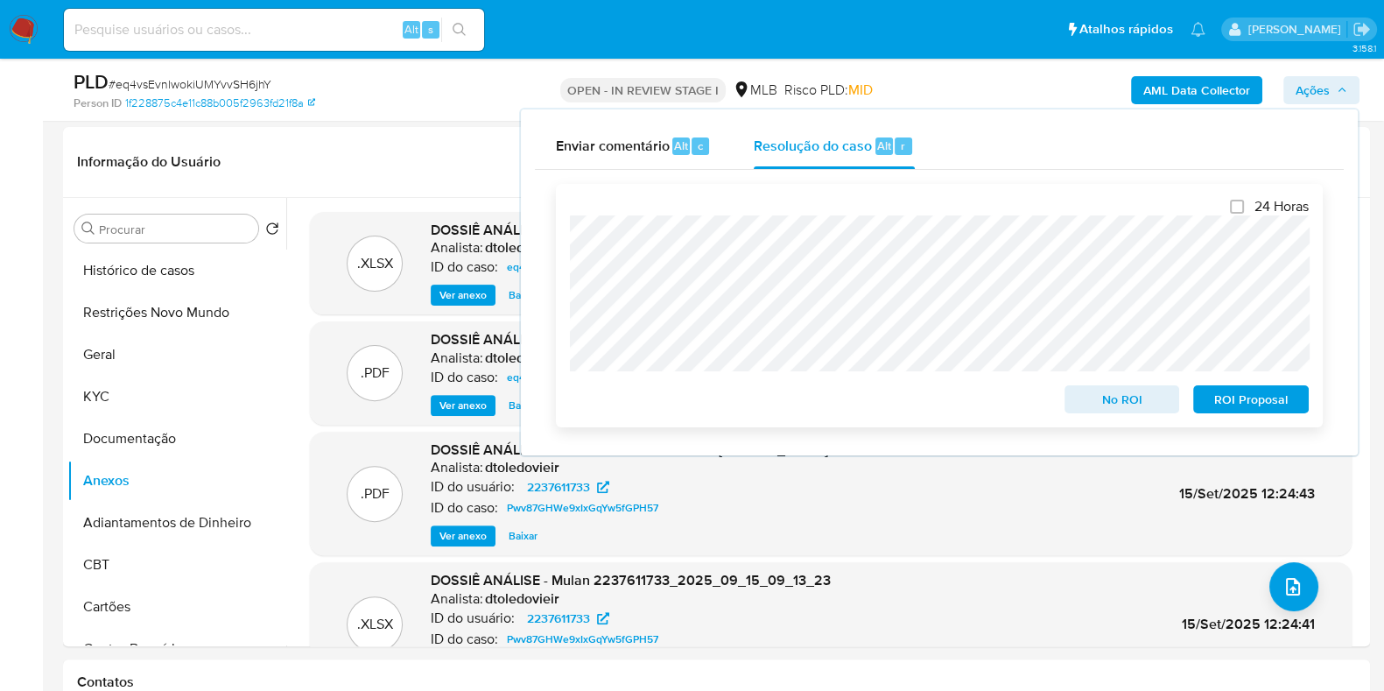
click at [1086, 398] on span "No ROI" at bounding box center [1122, 399] width 91 height 25
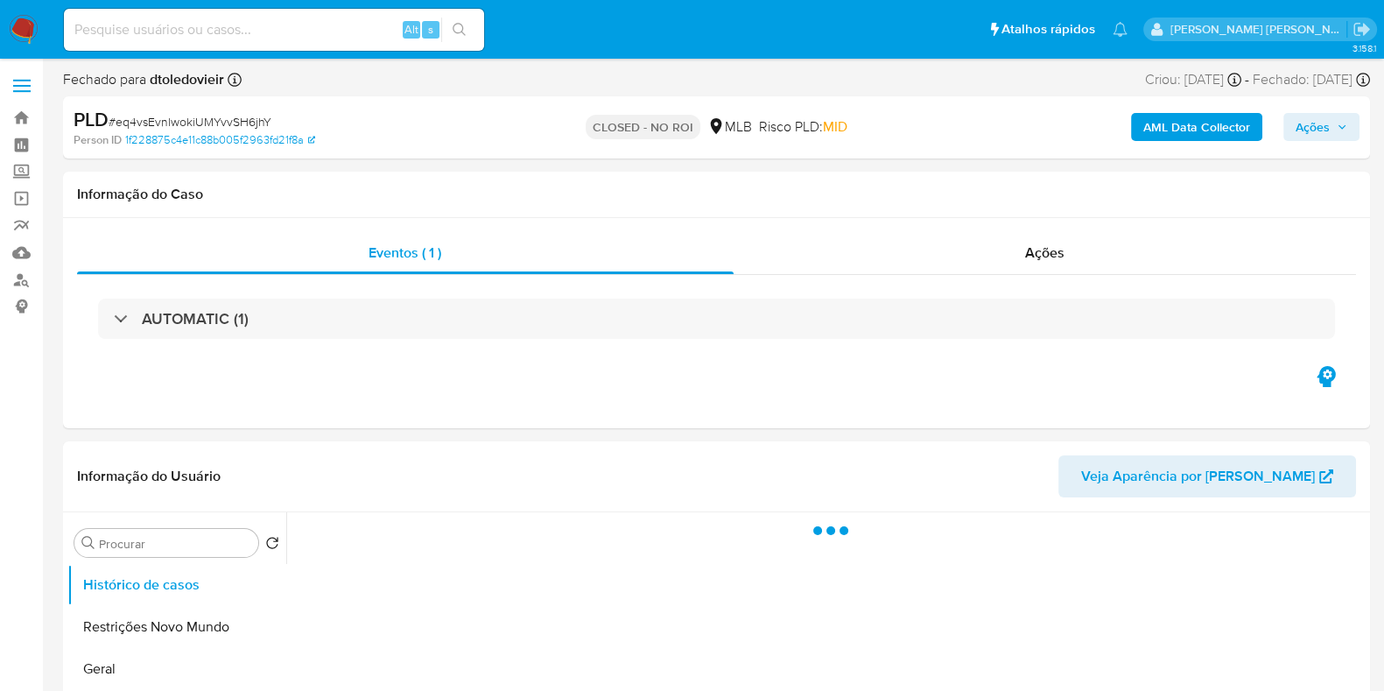
select select "10"
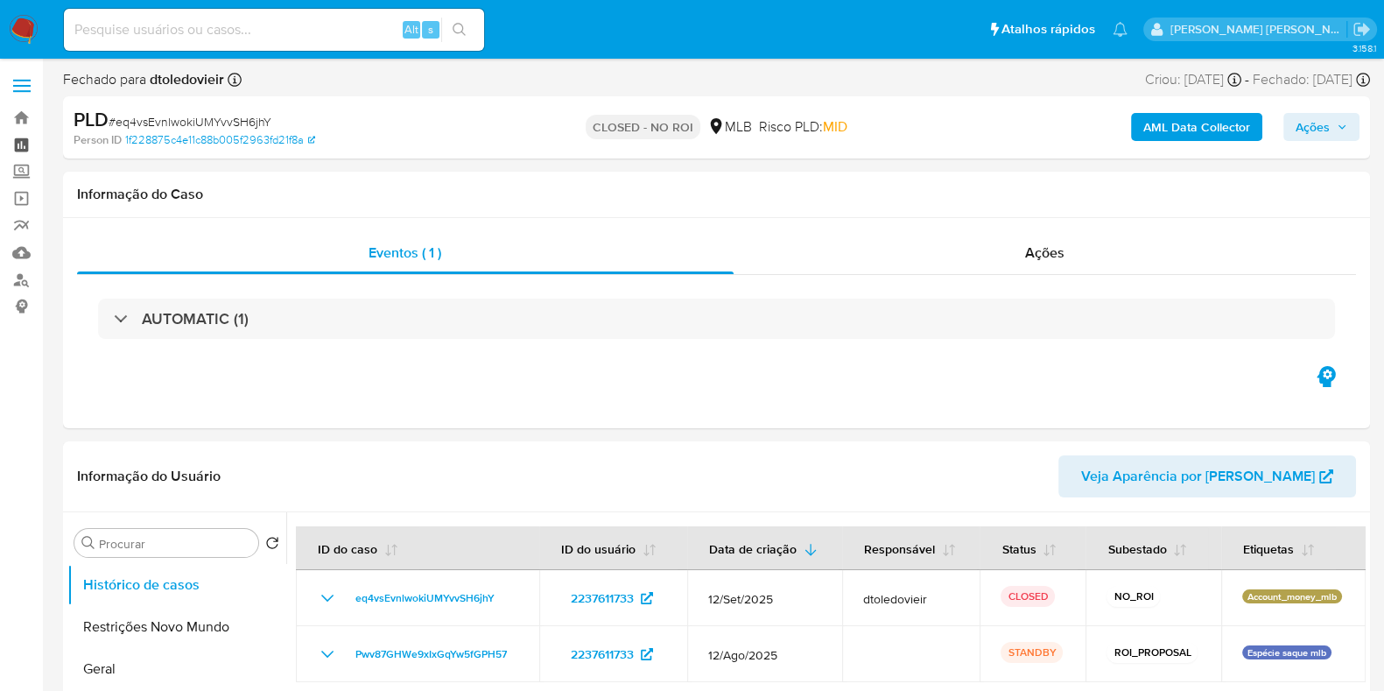
click at [28, 142] on link "Painel" at bounding box center [104, 144] width 208 height 27
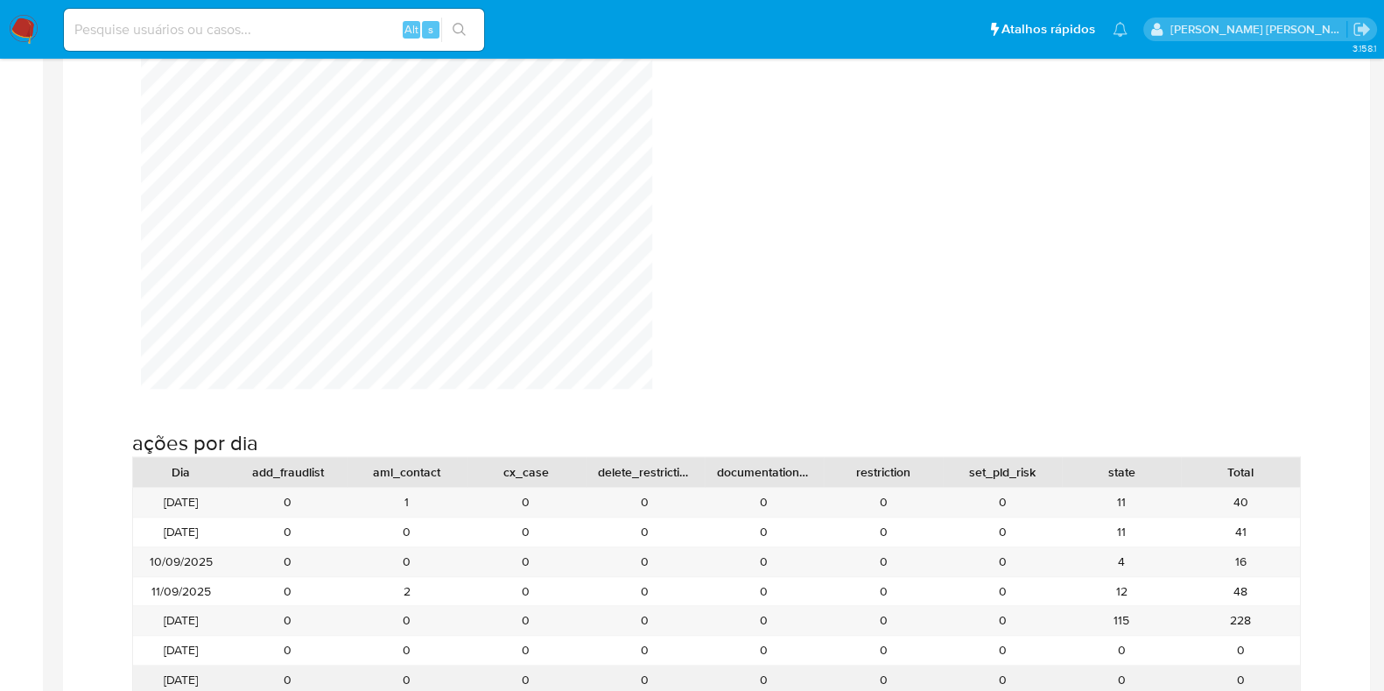
scroll to position [1861, 0]
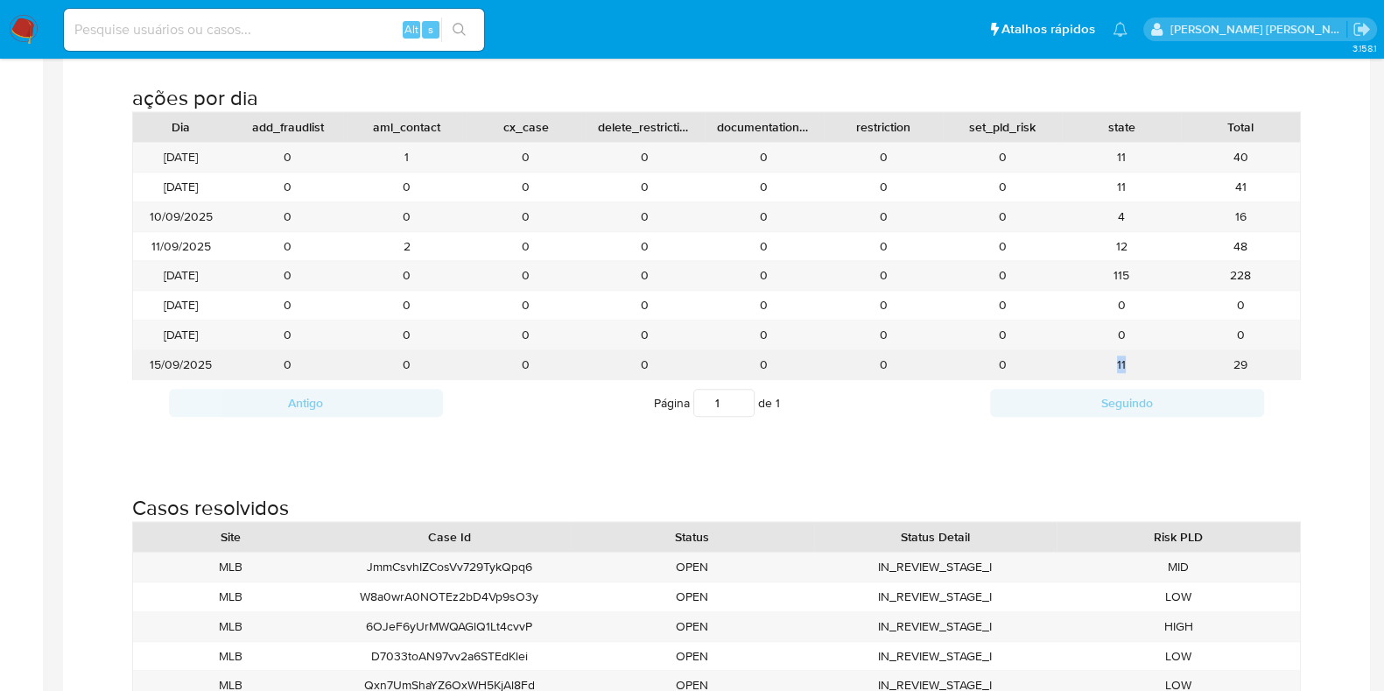
drag, startPoint x: 1124, startPoint y: 360, endPoint x: 1073, endPoint y: 360, distance: 50.8
click at [1073, 360] on div "11" at bounding box center [1121, 364] width 119 height 29
click at [1067, 361] on div "11" at bounding box center [1121, 364] width 119 height 29
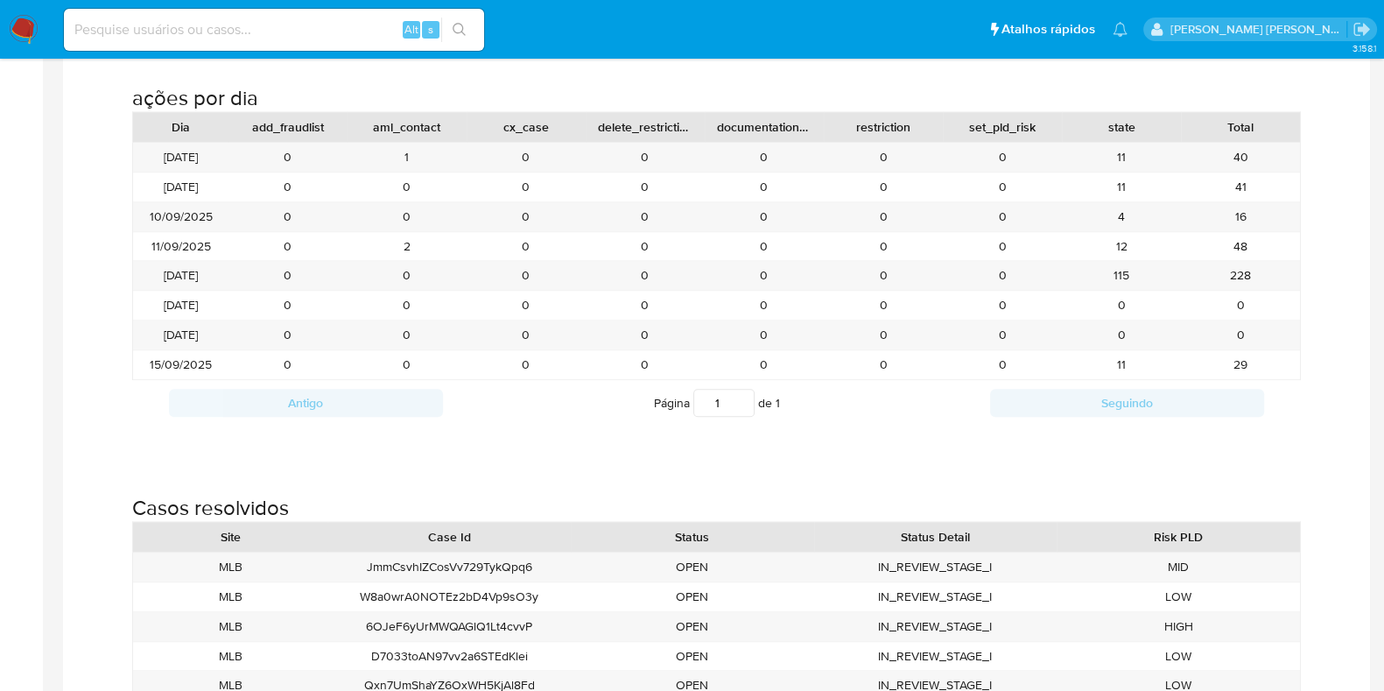
click at [149, 27] on input at bounding box center [274, 29] width 420 height 23
paste input "41408715"
type input "41408715"
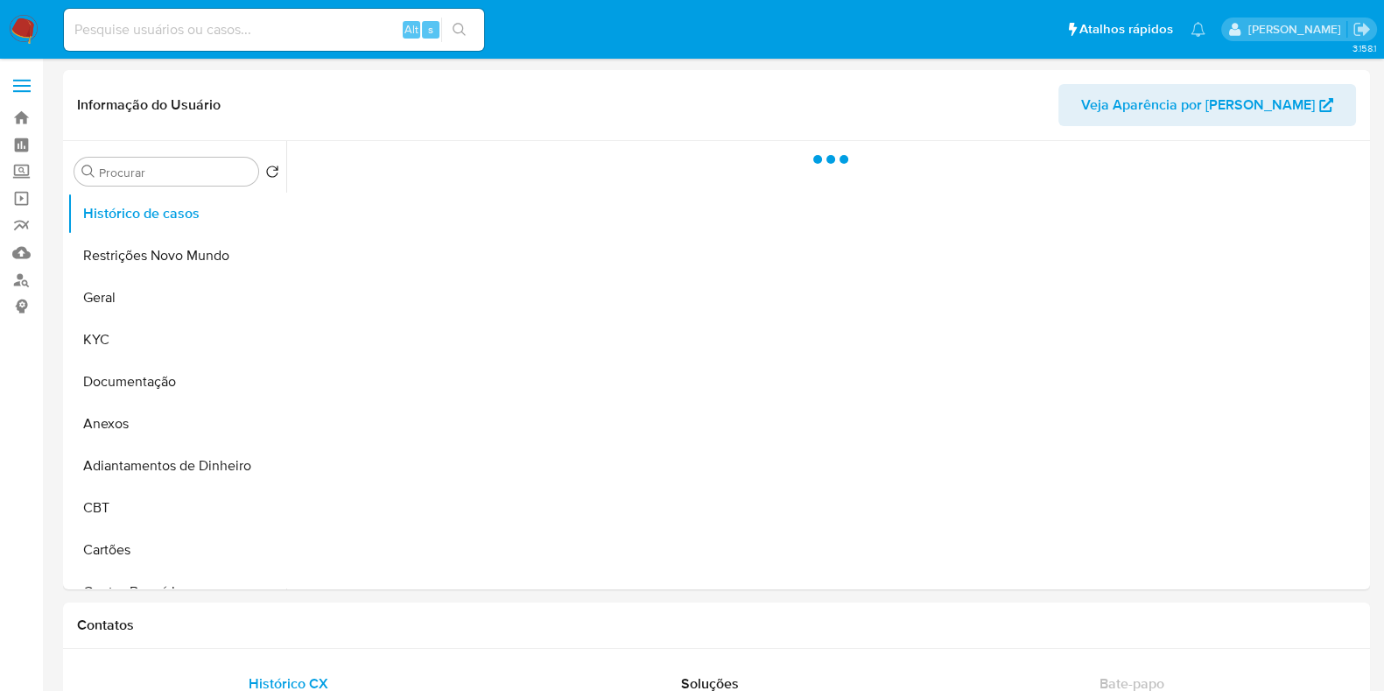
click at [39, 28] on nav "Pausado Ver notificaciones Alt s Atalhos rápidos Presiona las siguientes teclas…" at bounding box center [692, 29] width 1384 height 59
click at [28, 29] on img at bounding box center [24, 30] width 30 height 30
select select "10"
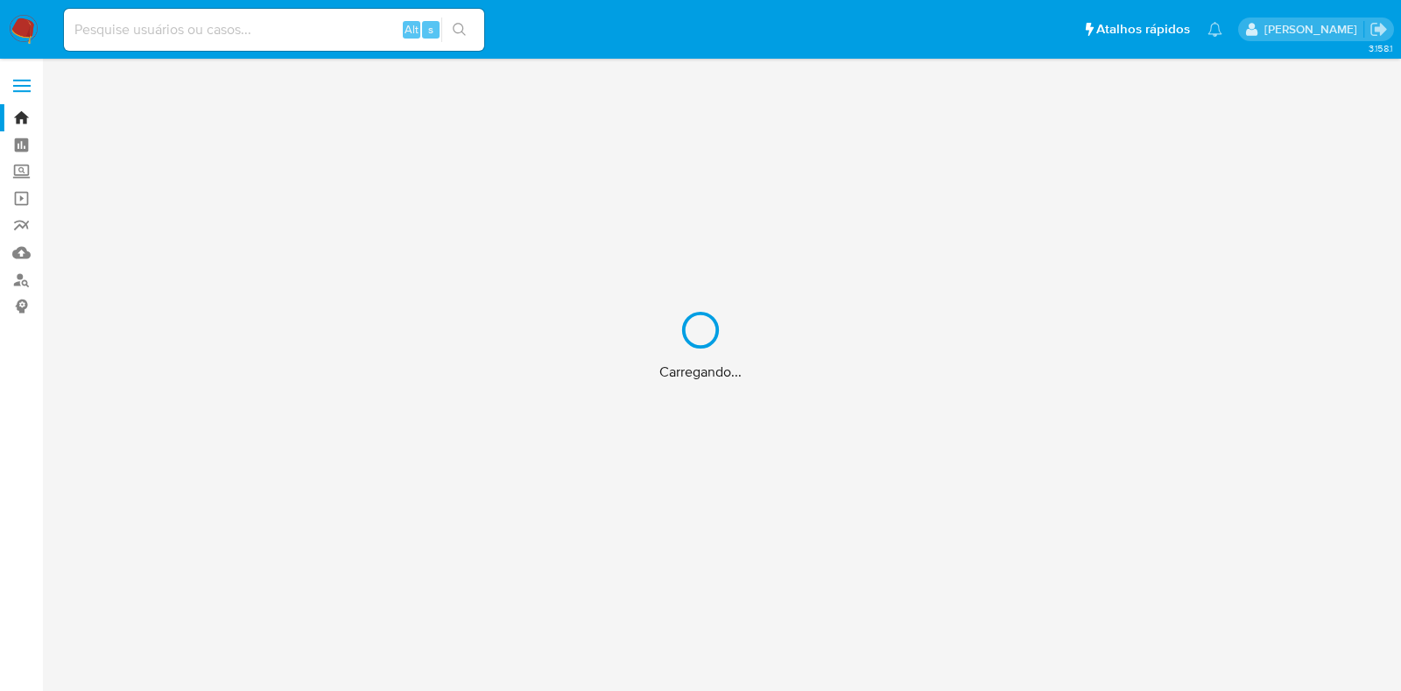
drag, startPoint x: 244, startPoint y: 33, endPoint x: 252, endPoint y: 28, distance: 9.5
click at [244, 32] on div "Carregando..." at bounding box center [700, 345] width 1401 height 691
click at [252, 28] on div "Carregando..." at bounding box center [700, 345] width 1401 height 691
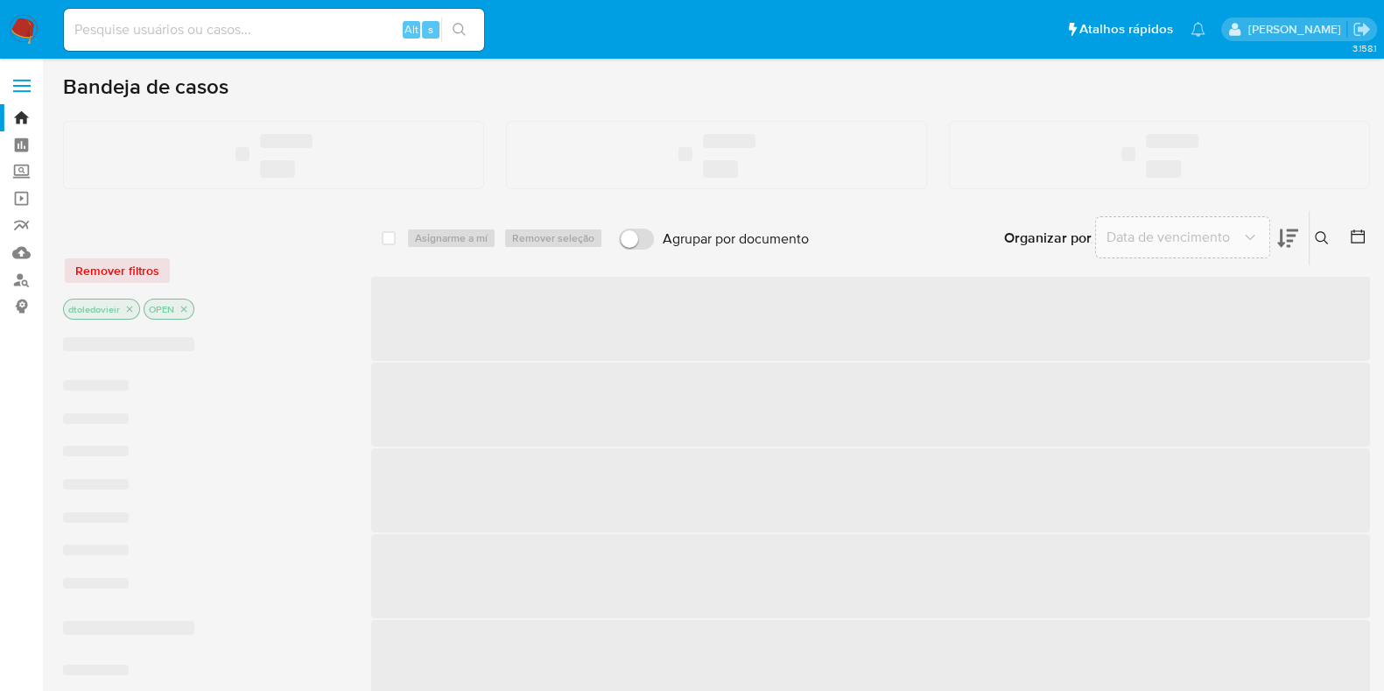
click at [222, 31] on input at bounding box center [274, 29] width 420 height 23
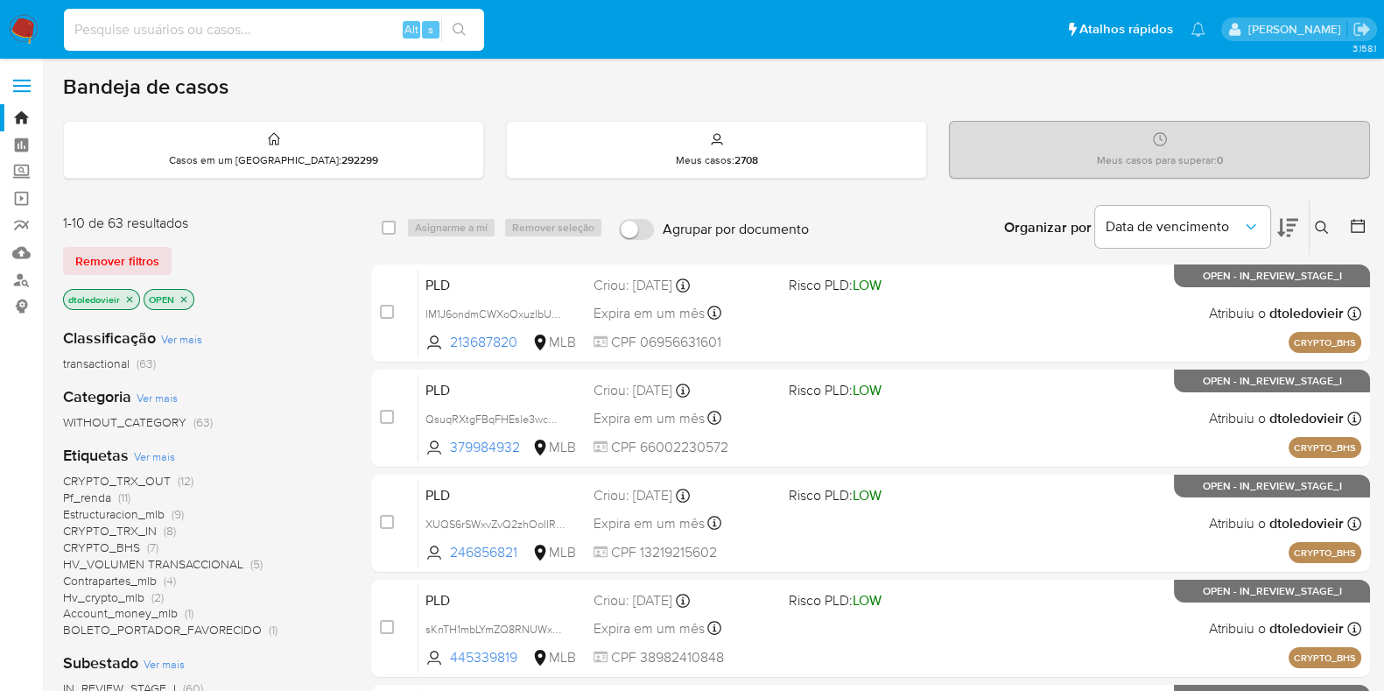
paste input "41408715"
type input "41408715"
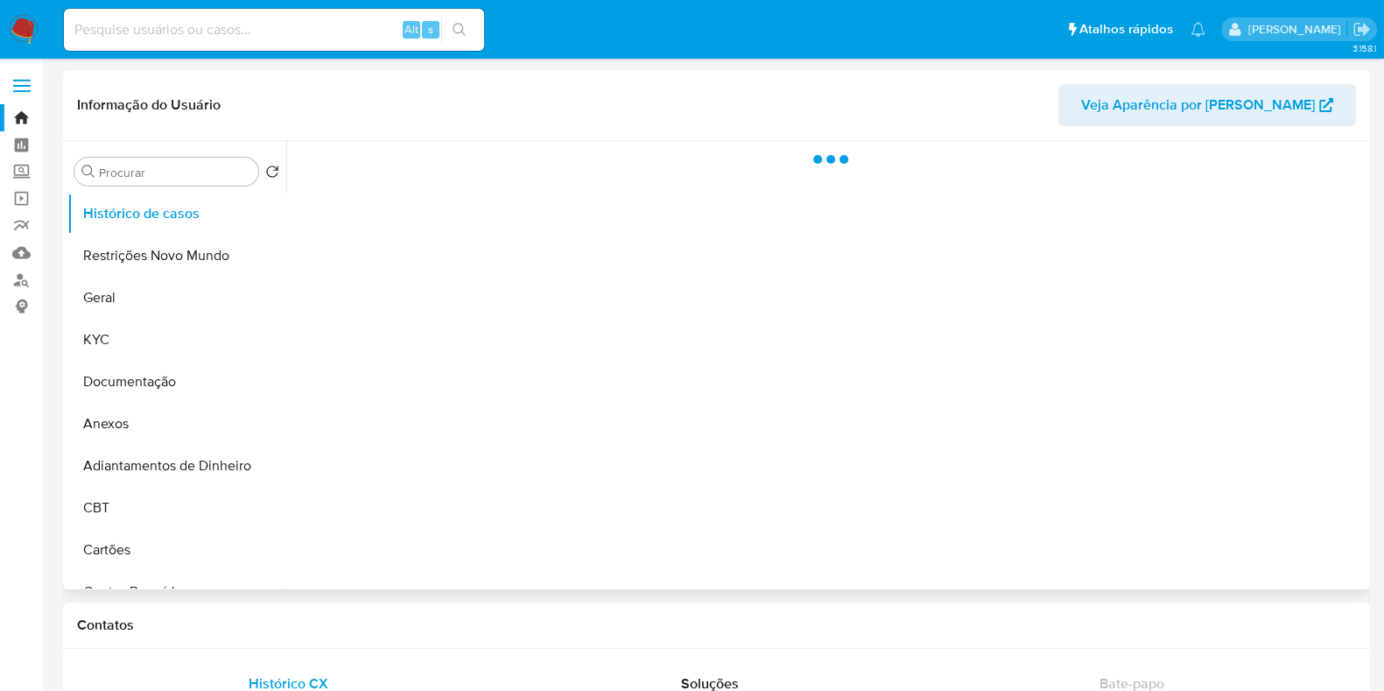
select select "10"
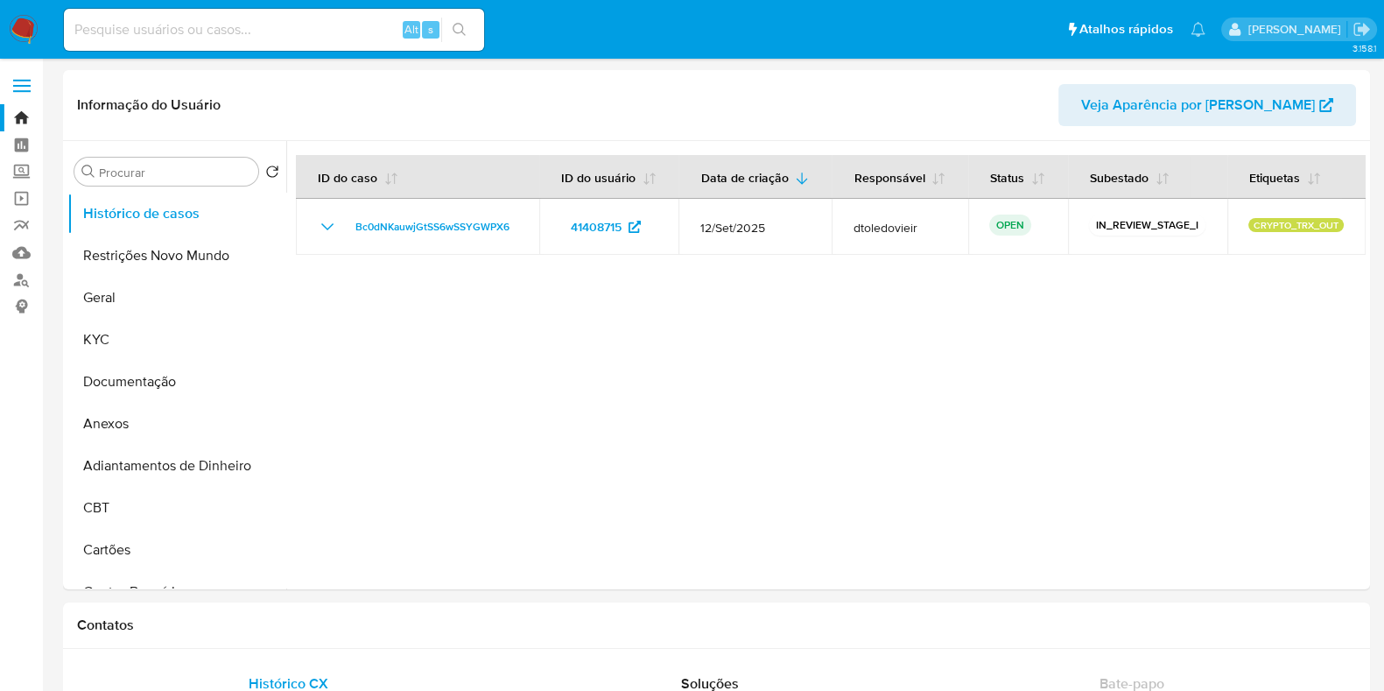
click at [186, 30] on input at bounding box center [274, 29] width 420 height 23
paste input "404274735"
type input "404274735"
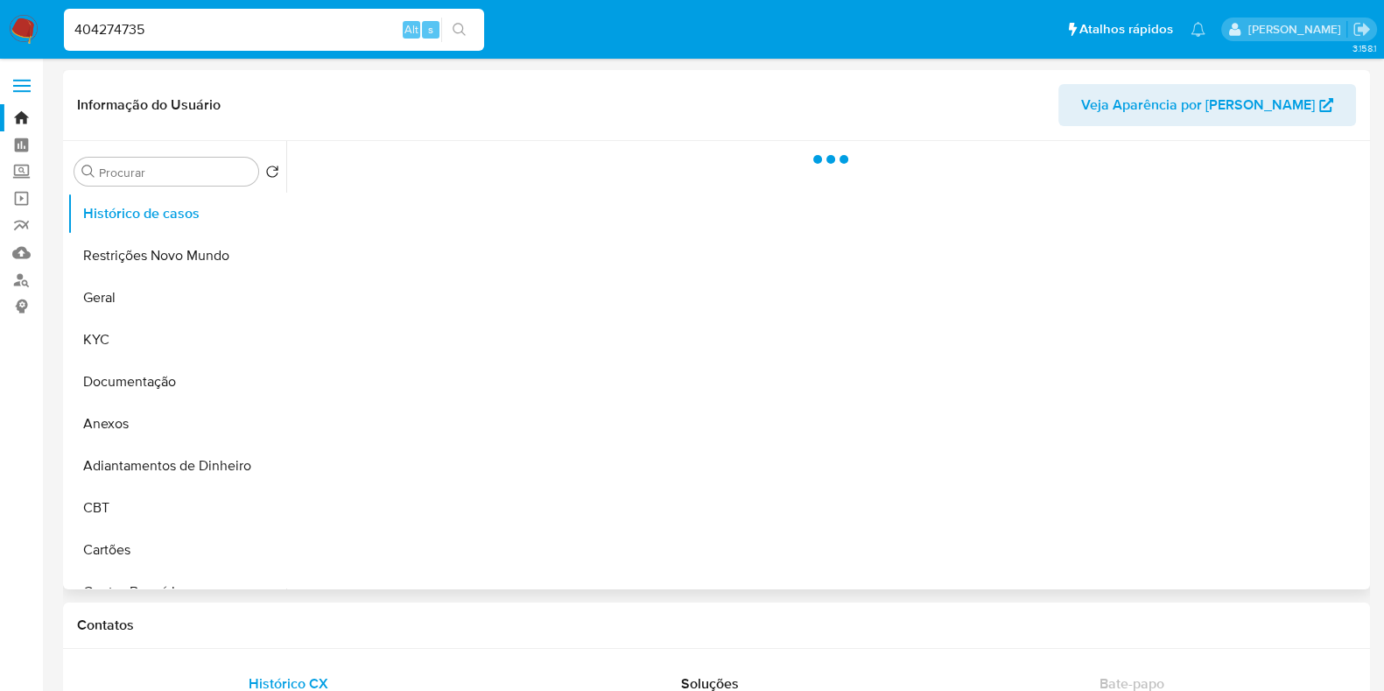
select select "10"
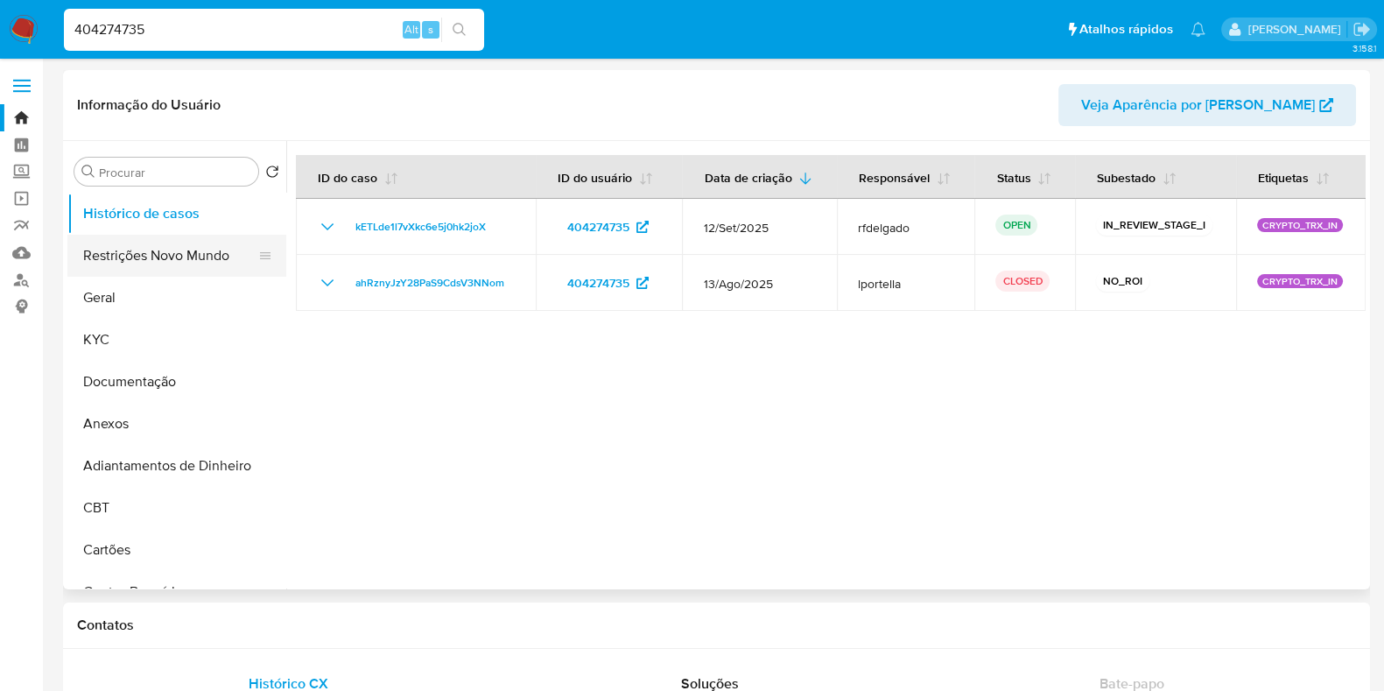
click at [155, 253] on button "Restrições Novo Mundo" at bounding box center [169, 256] width 205 height 42
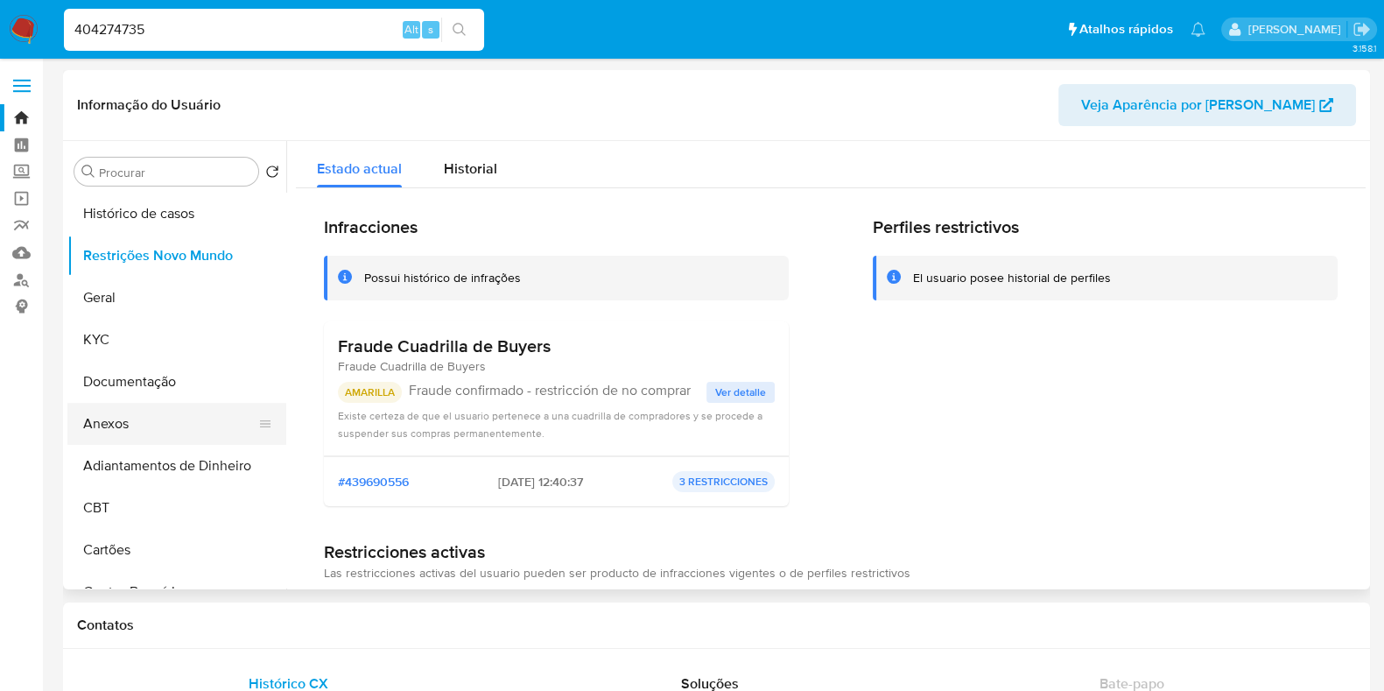
click at [158, 419] on button "Anexos" at bounding box center [169, 424] width 205 height 42
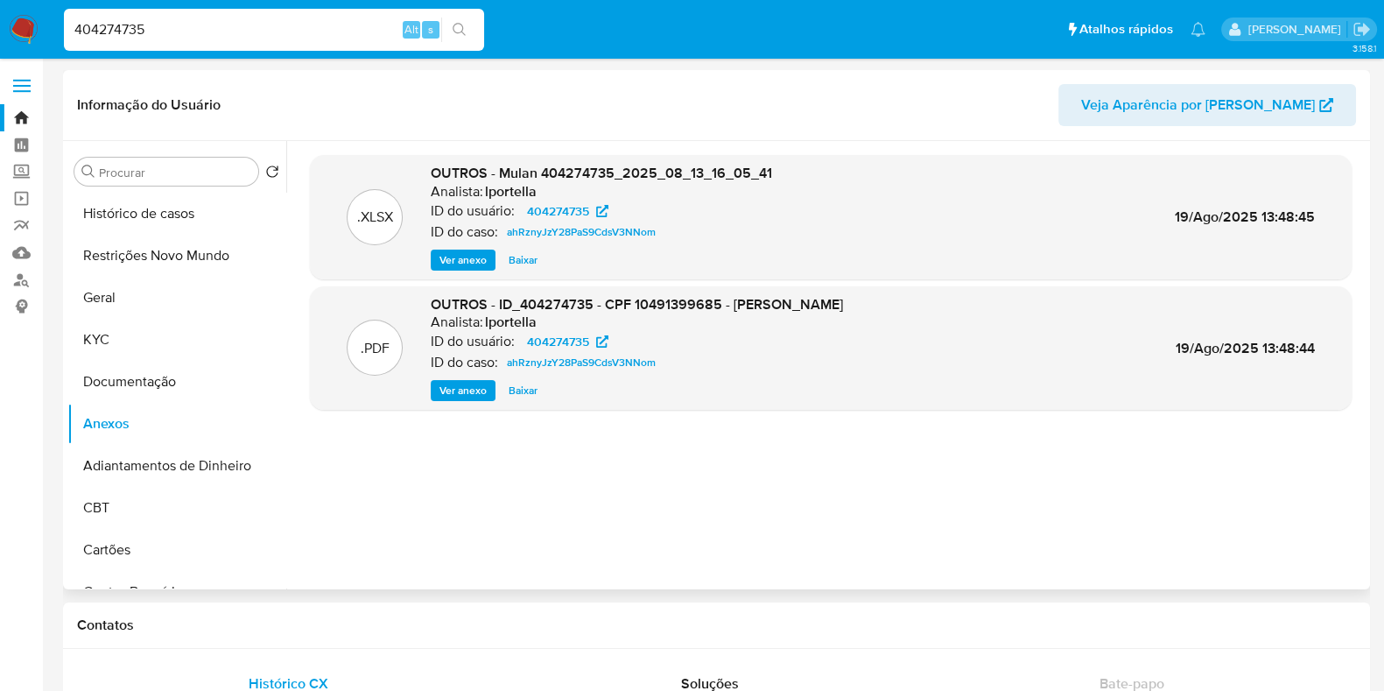
click at [462, 393] on span "Ver anexo" at bounding box center [463, 391] width 47 height 18
click at [188, 217] on button "Histórico de casos" at bounding box center [169, 214] width 205 height 42
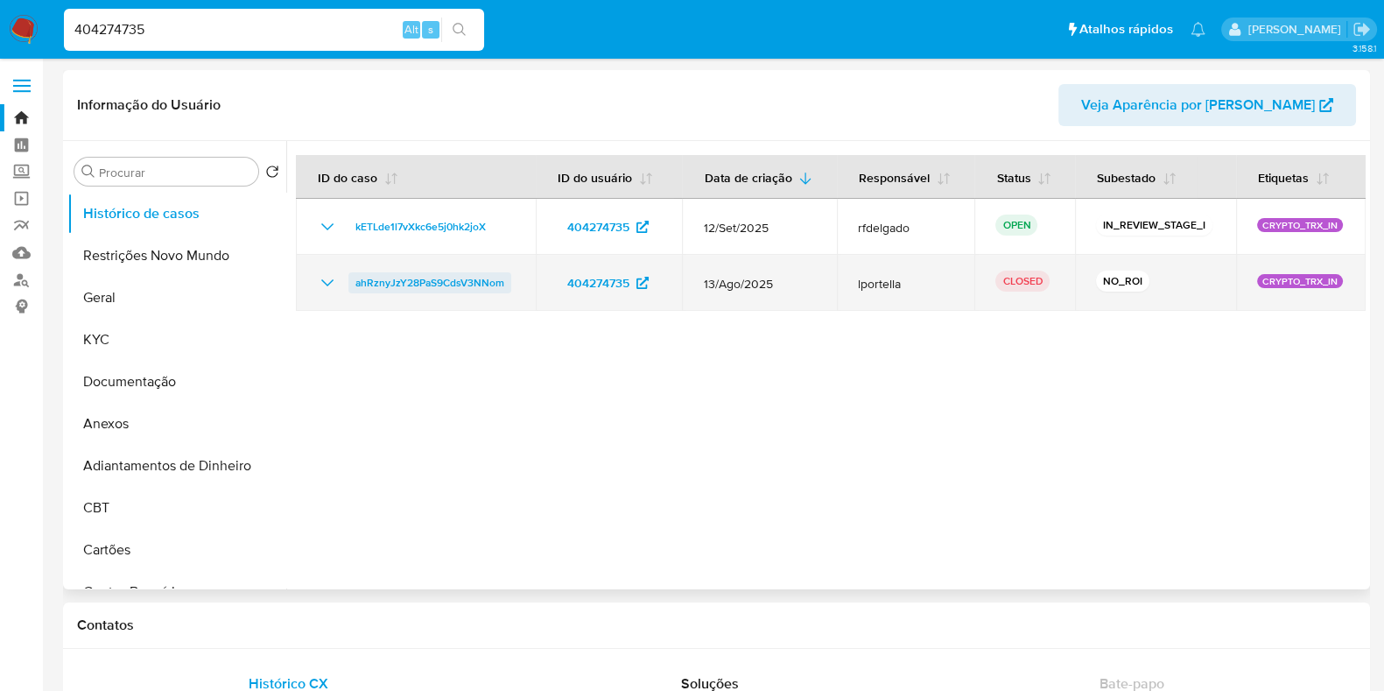
drag, startPoint x: 521, startPoint y: 285, endPoint x: 351, endPoint y: 287, distance: 169.9
click at [351, 287] on td "ahRznyJzY28PaS9CdsV3NNom" at bounding box center [416, 283] width 240 height 56
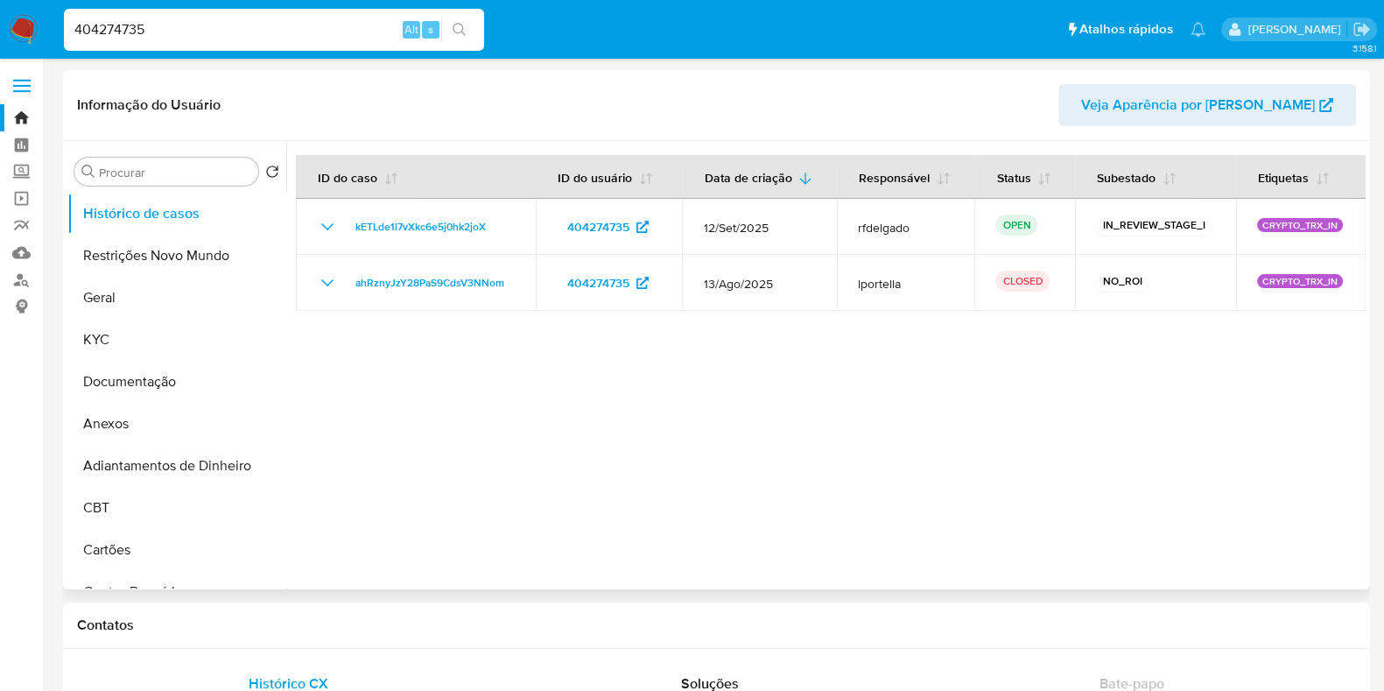
click at [591, 405] on div at bounding box center [826, 365] width 1080 height 448
click at [236, 26] on input "404274735" at bounding box center [274, 29] width 420 height 23
paste input "2451977507"
type input "2451977507"
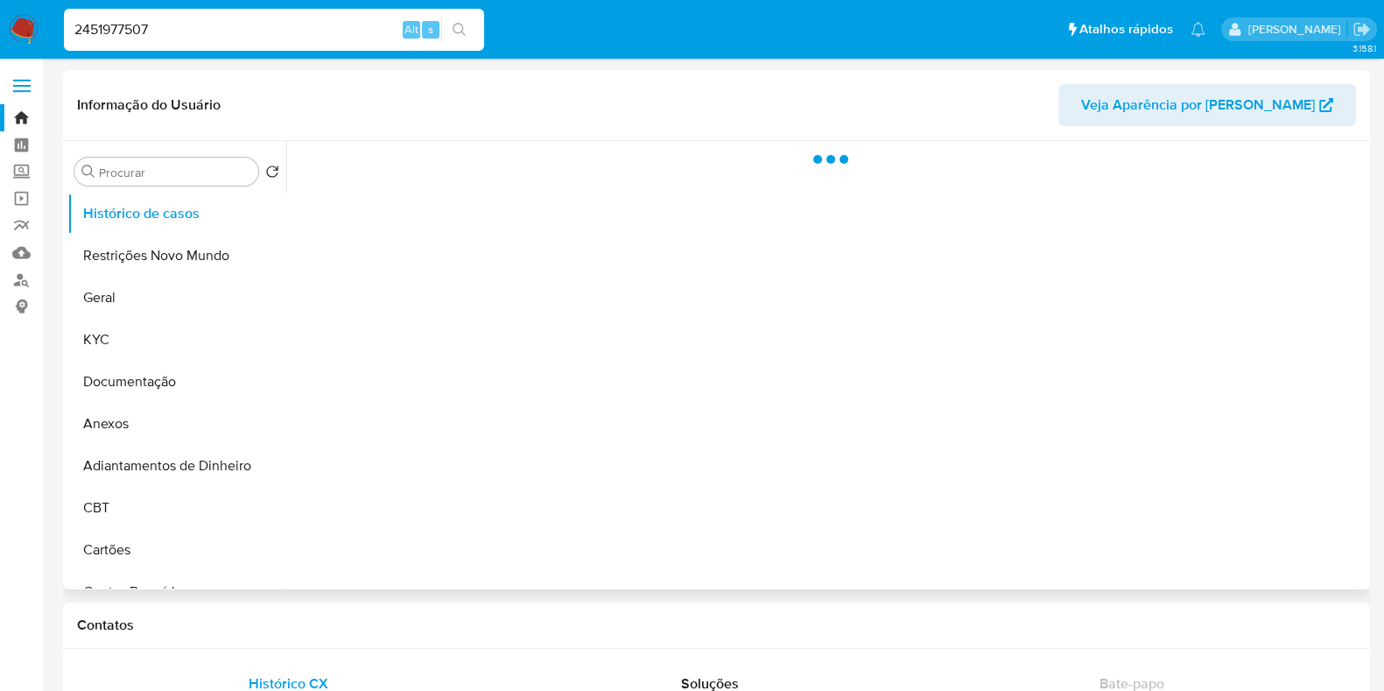
select select "10"
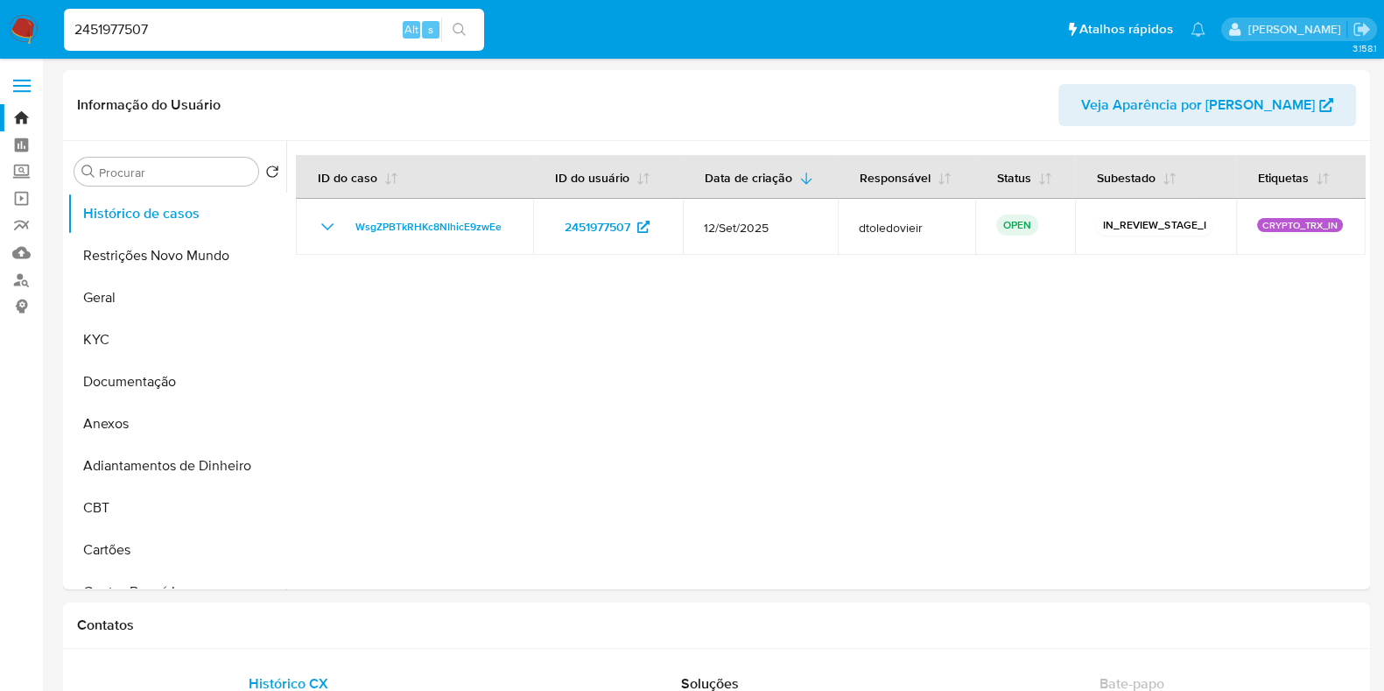
click at [285, 40] on input "2451977507" at bounding box center [274, 29] width 420 height 23
paste input "470897636"
type input "470897636"
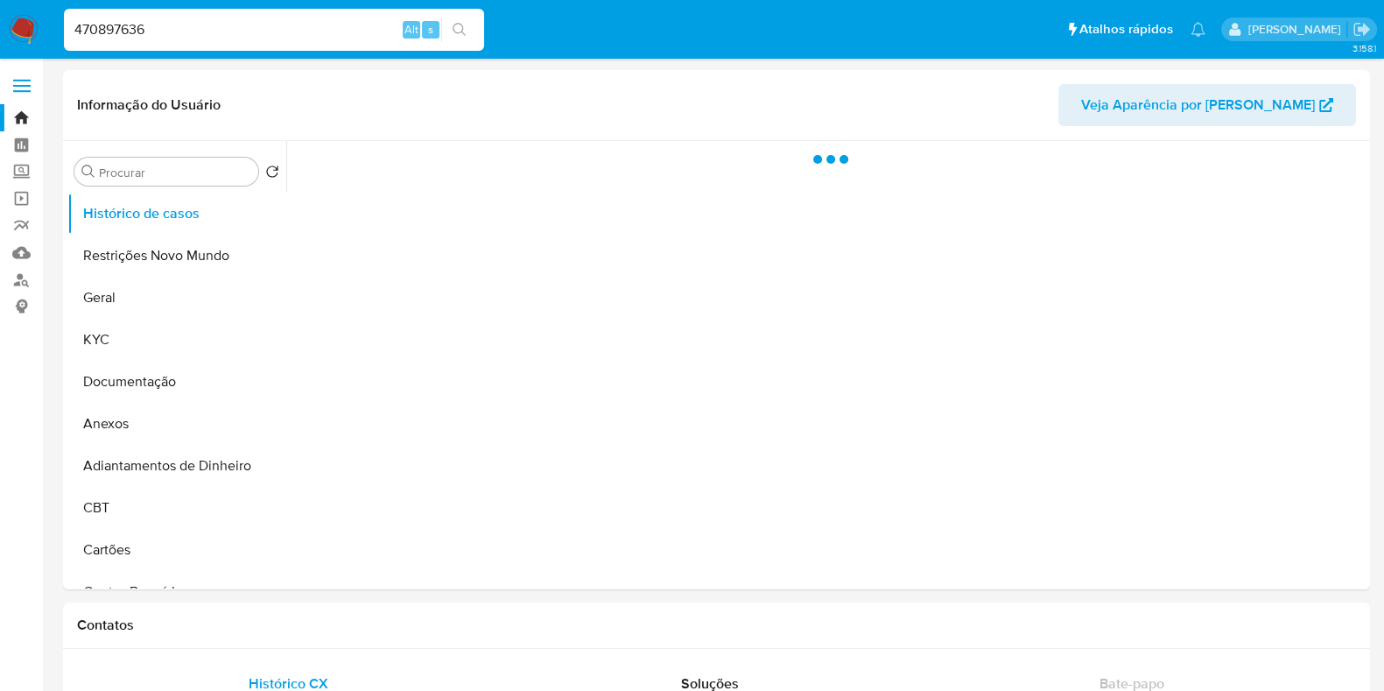
select select "10"
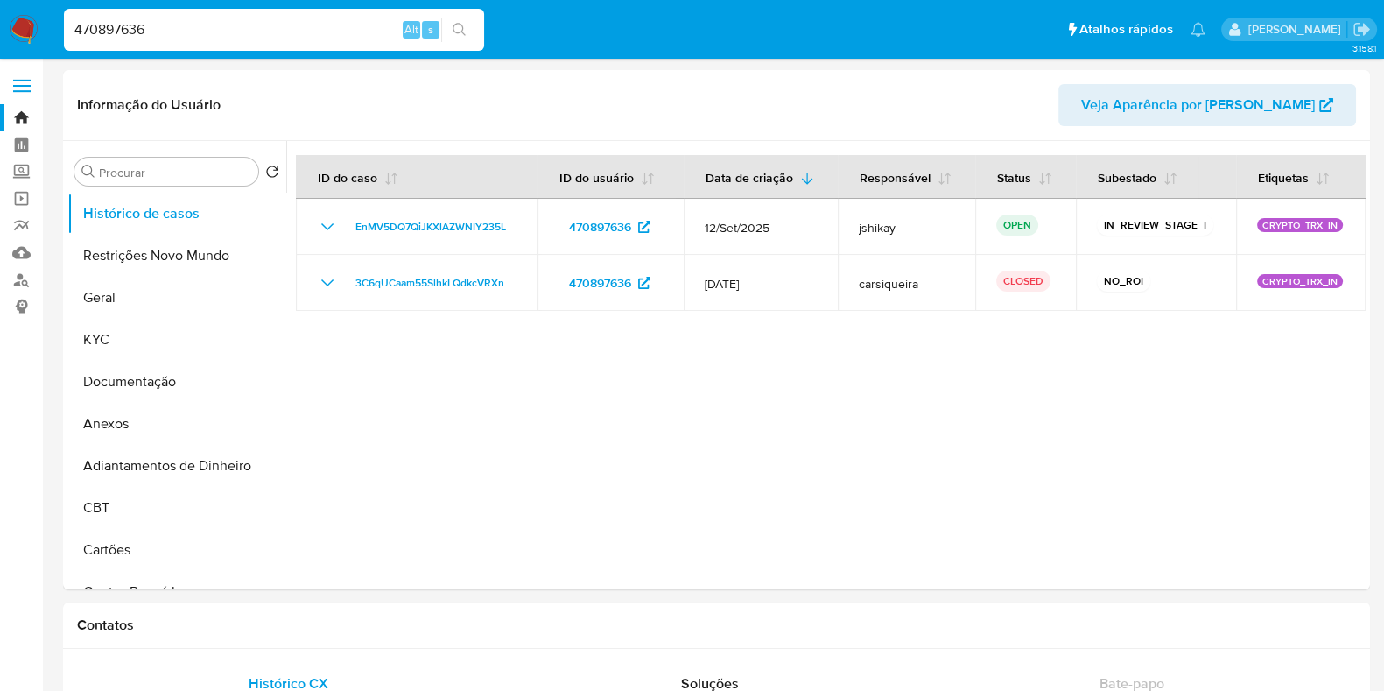
click at [243, 32] on input "470897636" at bounding box center [274, 29] width 420 height 23
click at [446, 28] on button "search-icon" at bounding box center [459, 30] width 36 height 25
click at [459, 25] on icon "search-icon" at bounding box center [460, 30] width 14 height 14
click at [144, 336] on button "KYC" at bounding box center [169, 340] width 205 height 42
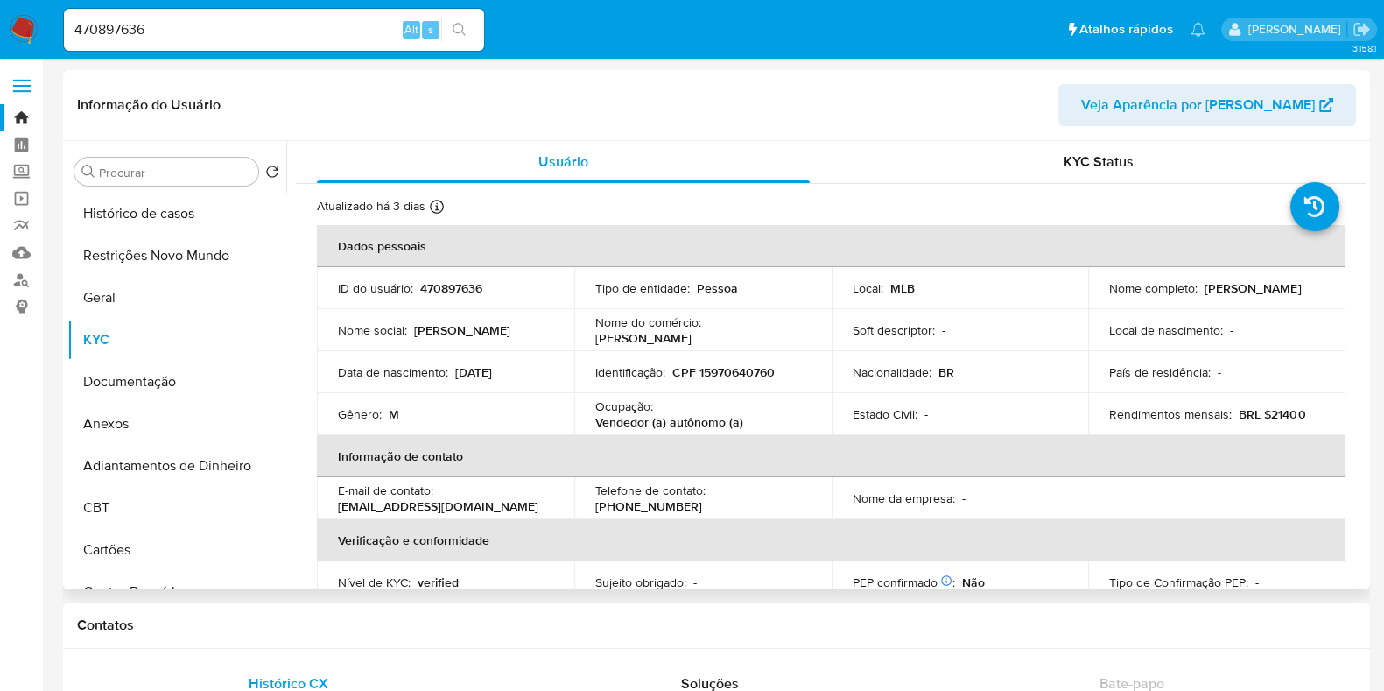
click at [714, 364] on p "CPF 15970640760" at bounding box center [723, 372] width 102 height 16
copy p "15970640760"
click at [319, 25] on input "470897636" at bounding box center [274, 29] width 420 height 23
paste input "673635495"
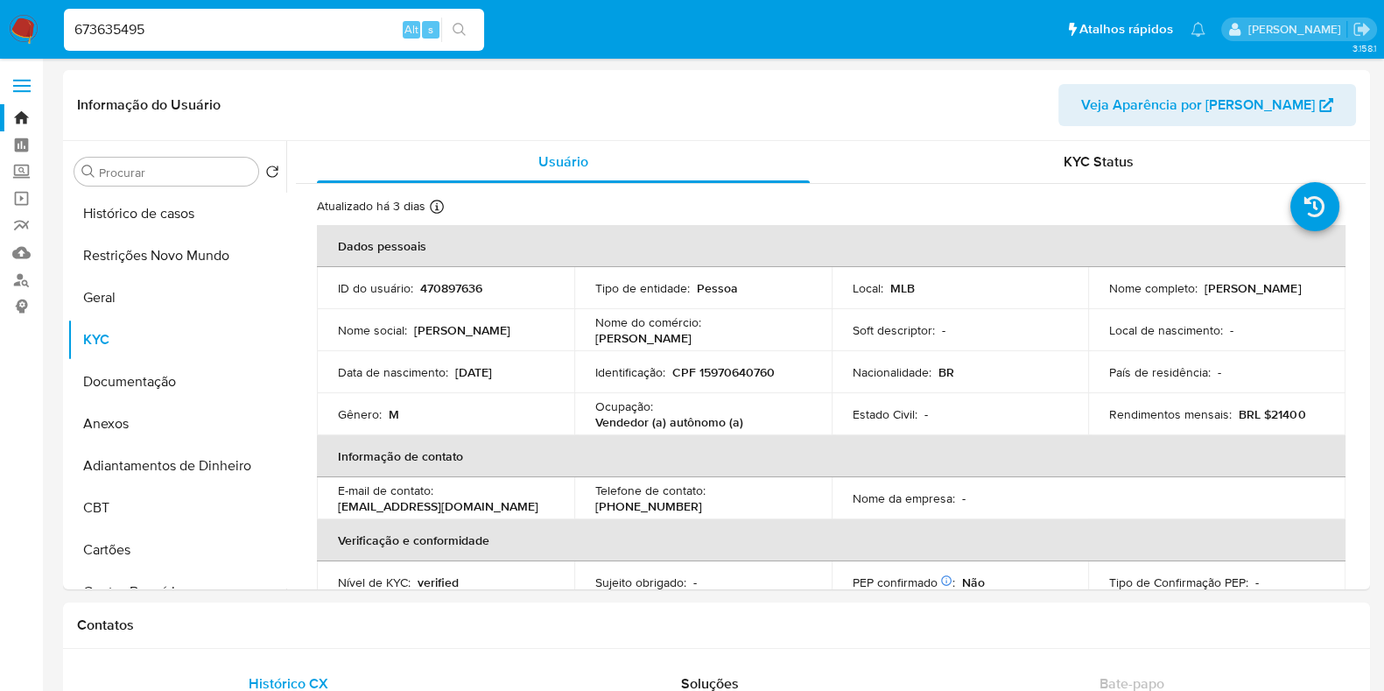
click at [219, 32] on input "673635495" at bounding box center [274, 29] width 420 height 23
click at [744, 377] on p "CPF 15970640760" at bounding box center [723, 372] width 102 height 16
copy p "15970640760"
click at [306, 31] on input "673635495" at bounding box center [274, 29] width 420 height 23
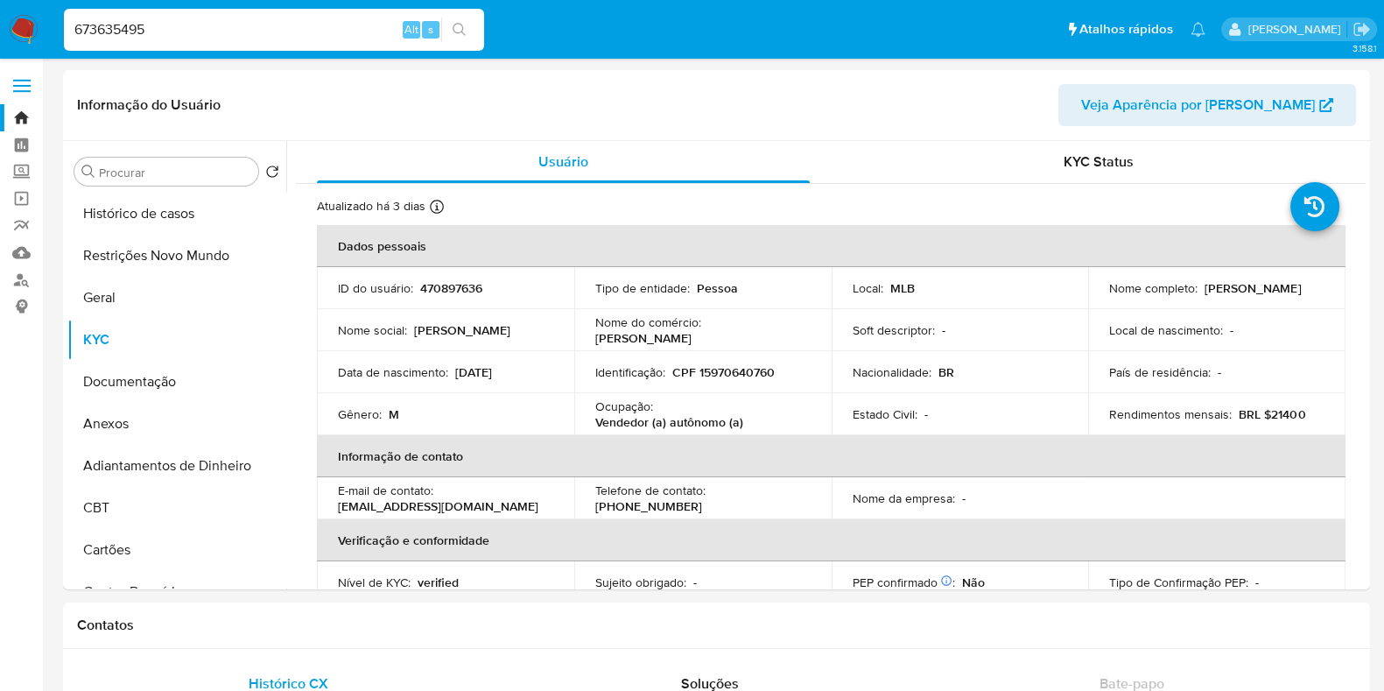
paste input "1864546508"
type input "1864546508"
click at [460, 26] on icon "search-icon" at bounding box center [460, 30] width 14 height 14
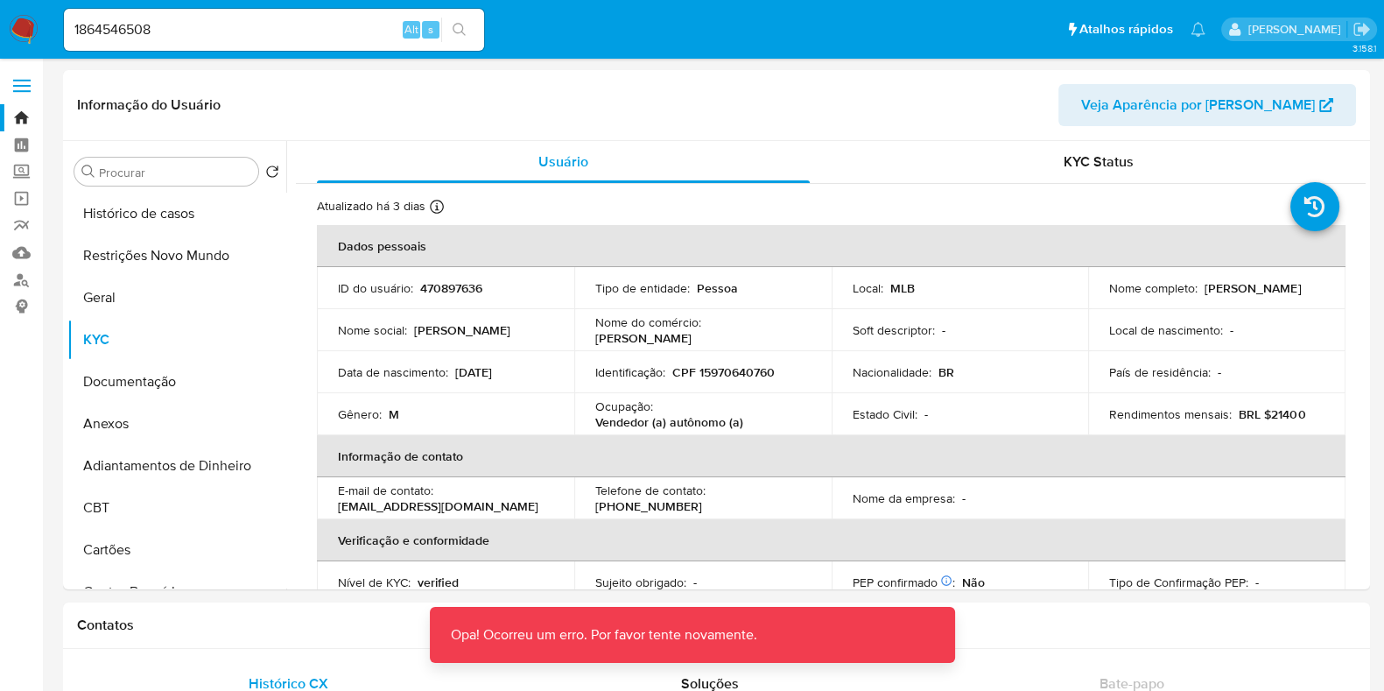
click at [216, 32] on input "1864546508" at bounding box center [274, 29] width 420 height 23
click at [25, 28] on img at bounding box center [24, 30] width 30 height 30
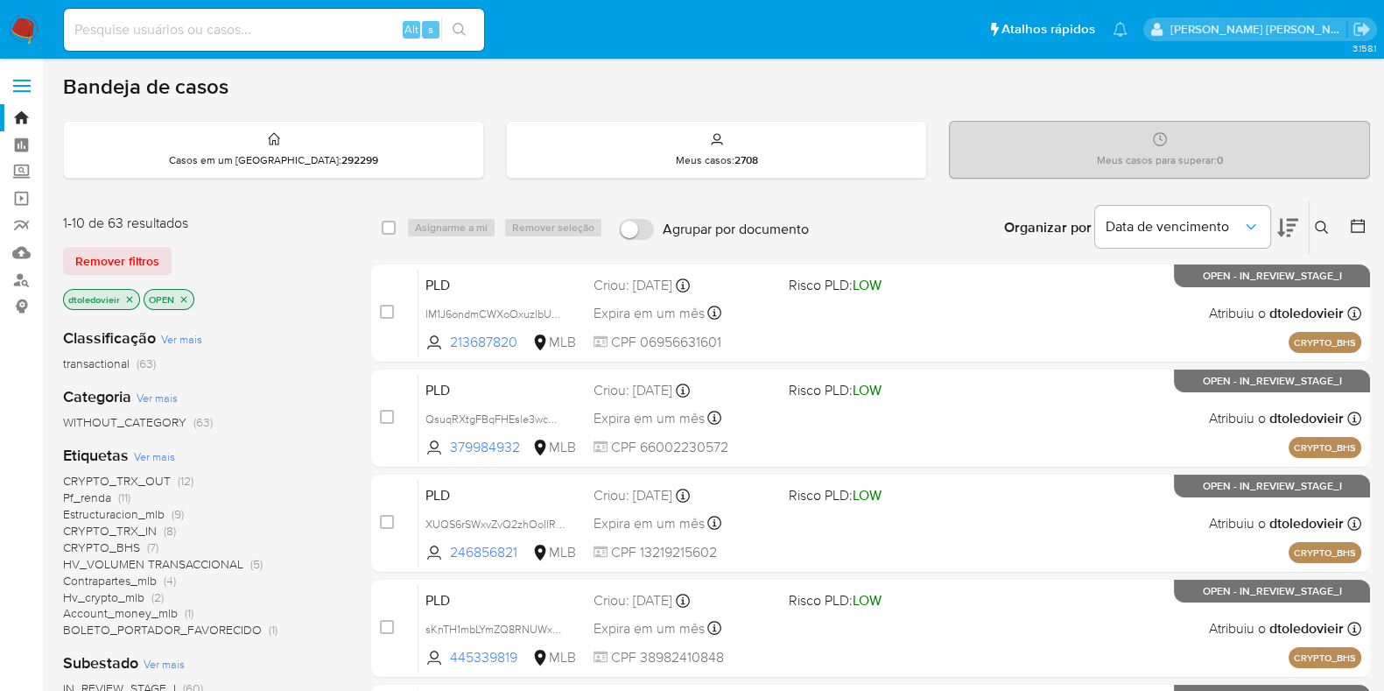
click at [271, 42] on div "Alt s" at bounding box center [274, 30] width 420 height 42
click at [272, 34] on input at bounding box center [274, 29] width 420 height 23
paste input "1864546508"
type input "1864546508"
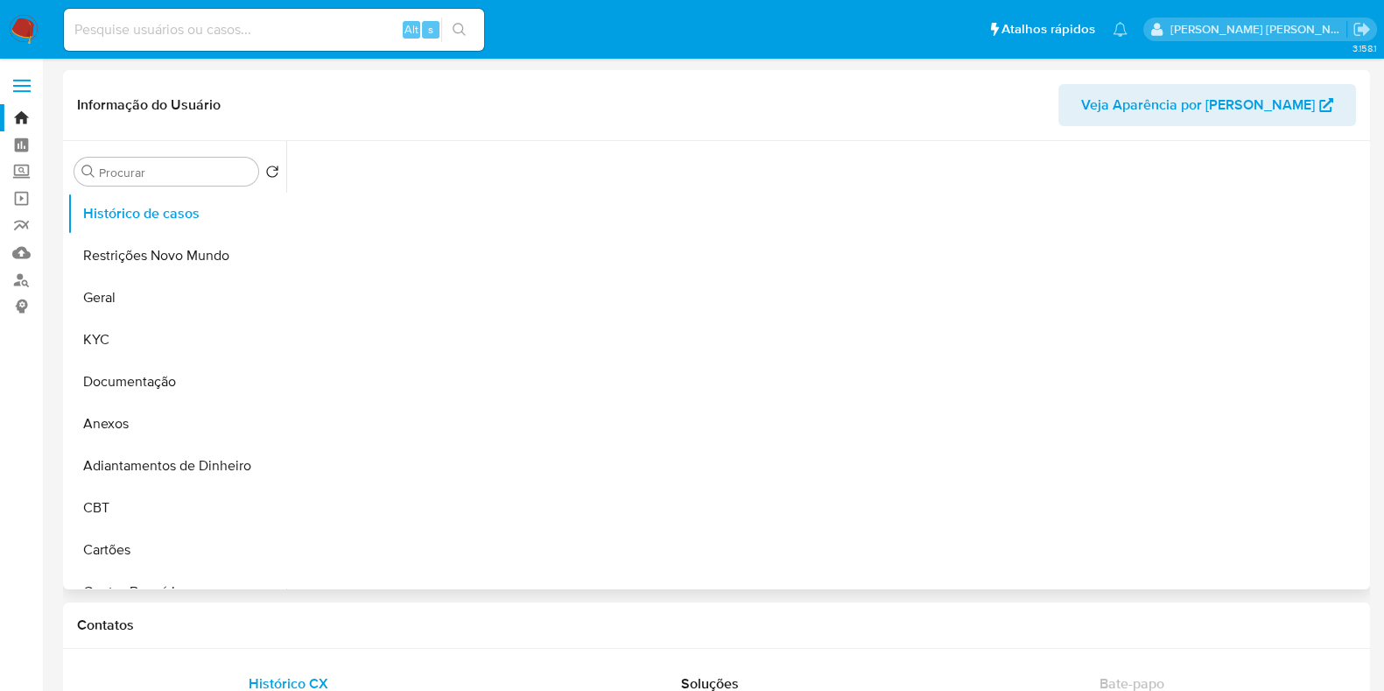
select select "10"
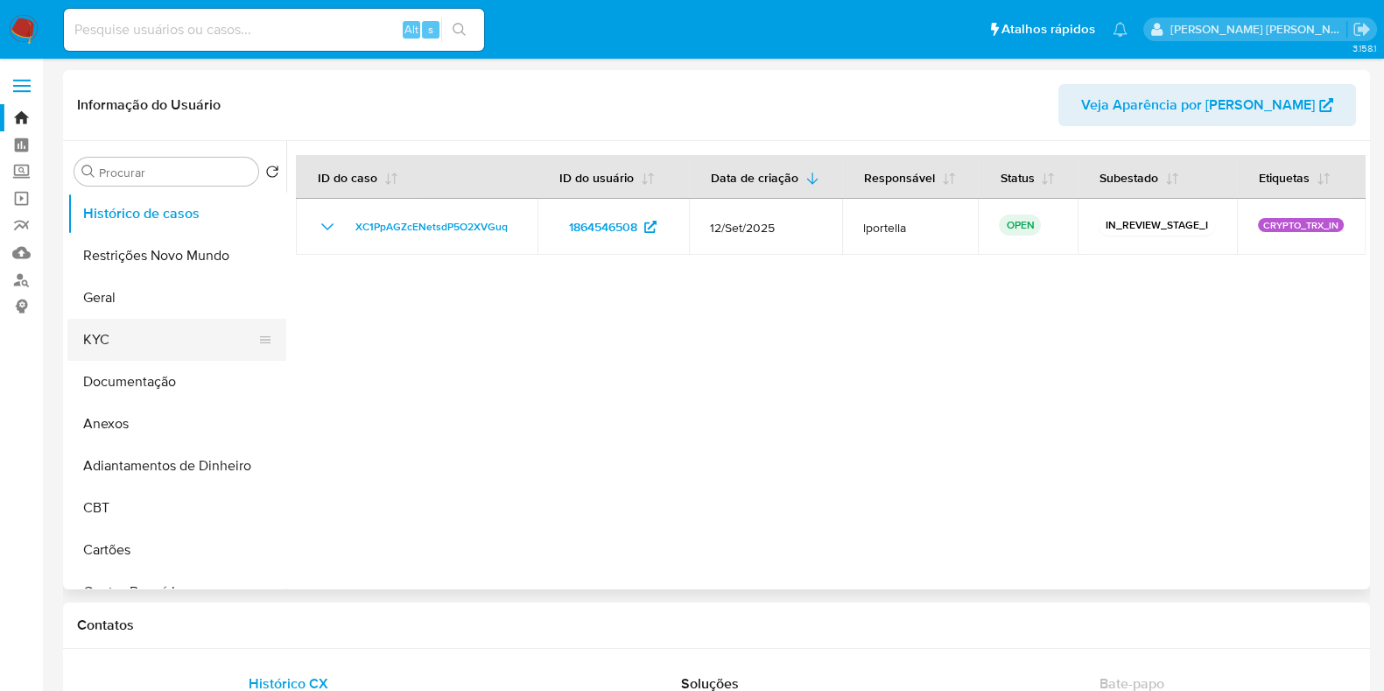
click at [141, 345] on button "KYC" at bounding box center [169, 340] width 205 height 42
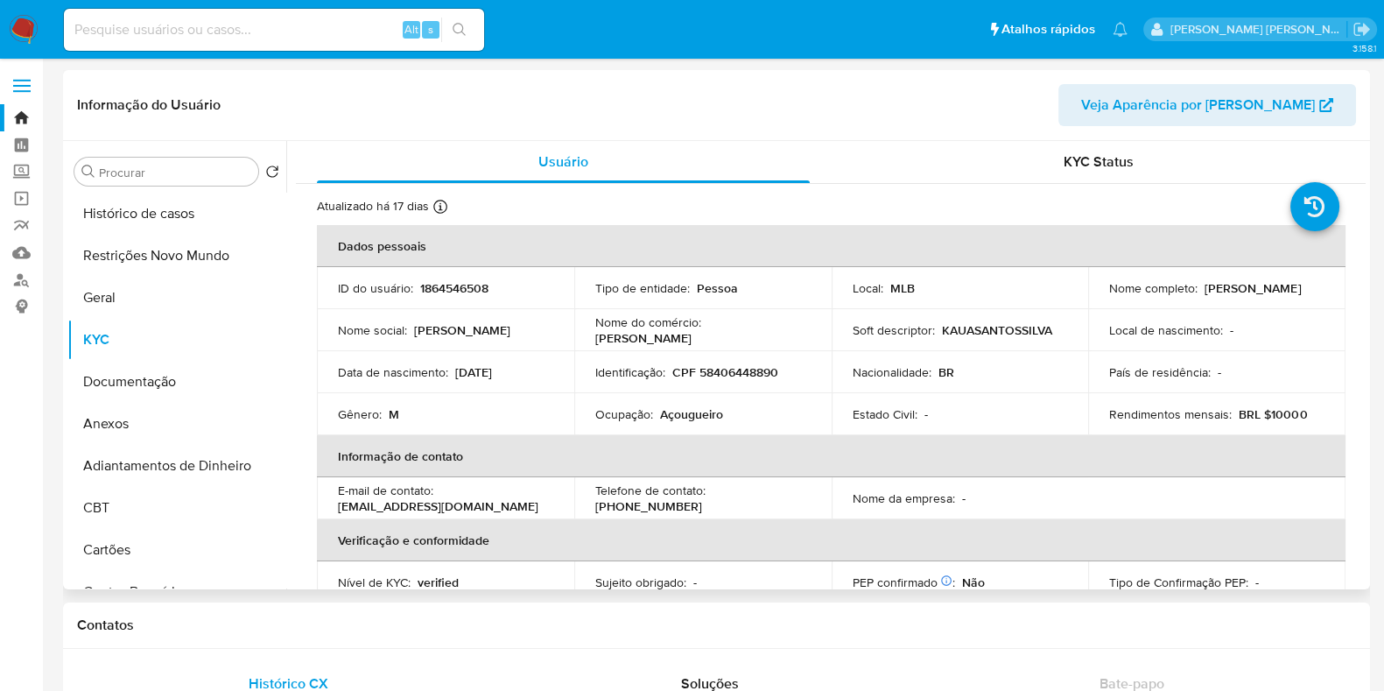
click at [726, 374] on p "CPF 58406448890" at bounding box center [725, 372] width 106 height 16
copy p "58406448890"
click at [223, 30] on input at bounding box center [274, 29] width 420 height 23
paste input "135939763"
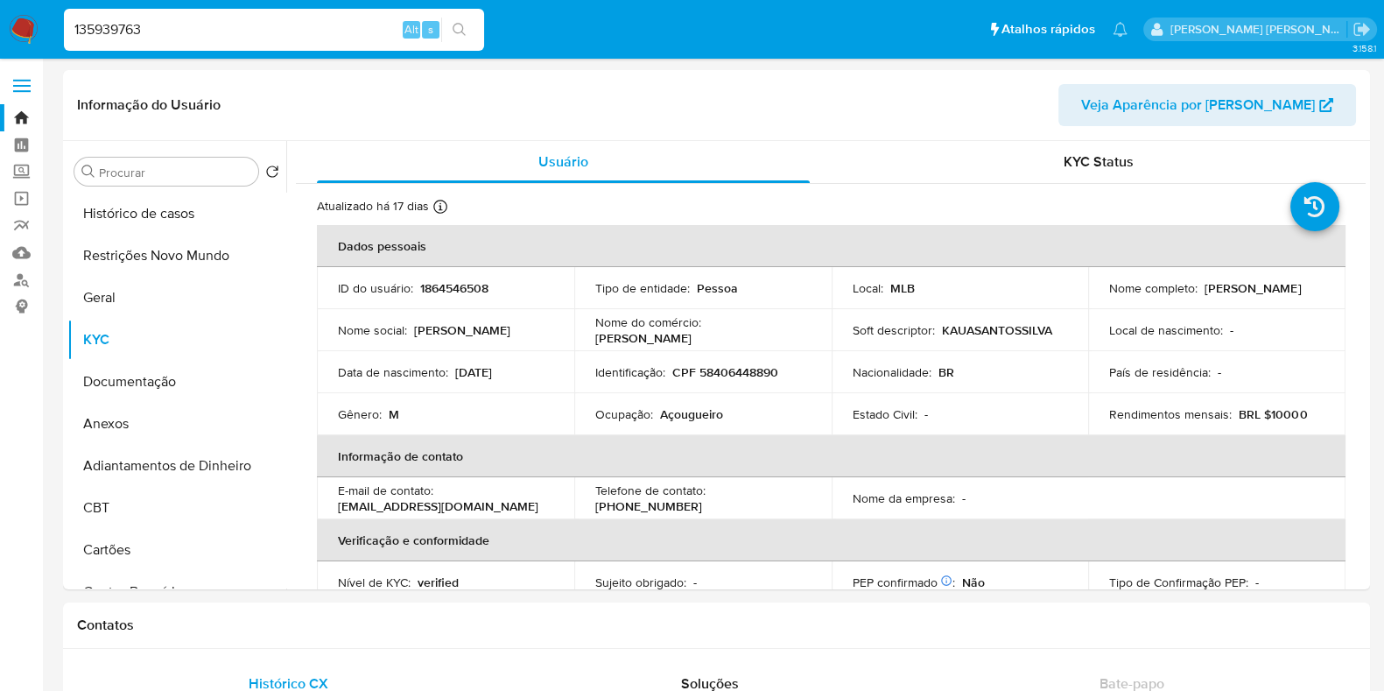
type input "135939763"
click at [470, 37] on button "search-icon" at bounding box center [459, 30] width 36 height 25
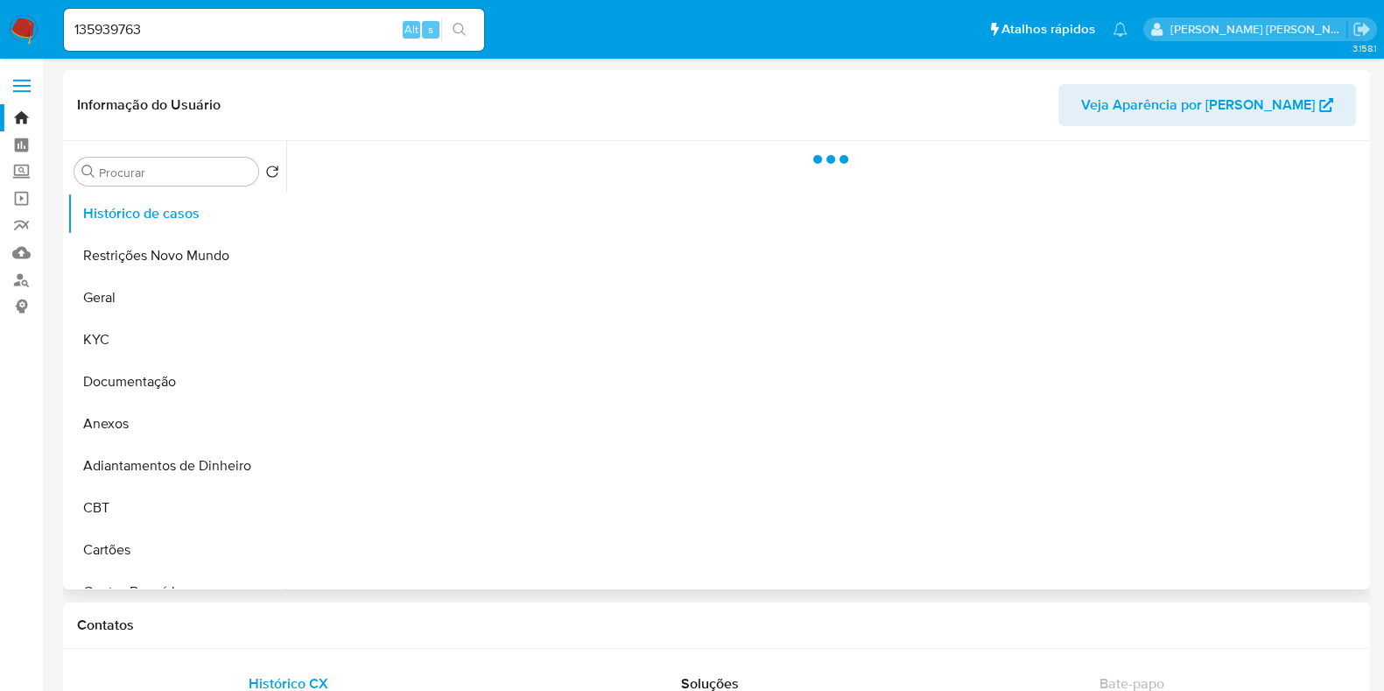
select select "10"
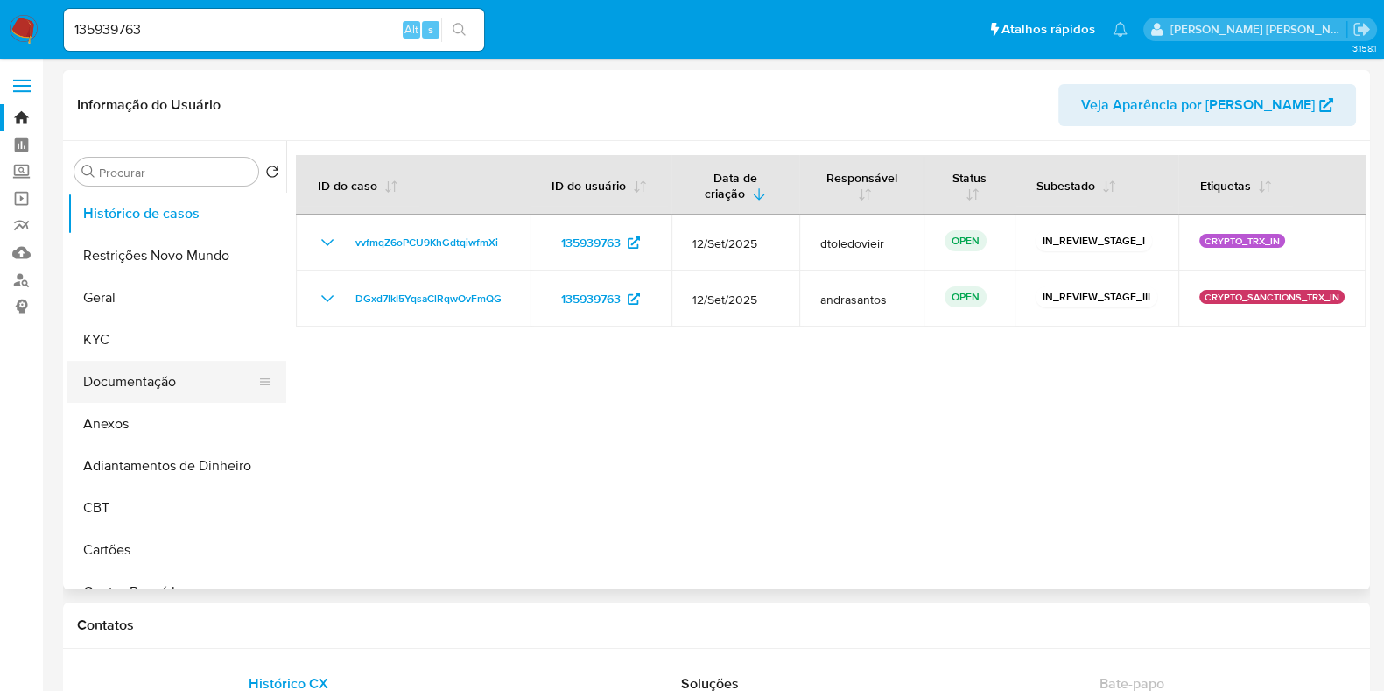
click at [184, 370] on button "Documentação" at bounding box center [169, 382] width 205 height 42
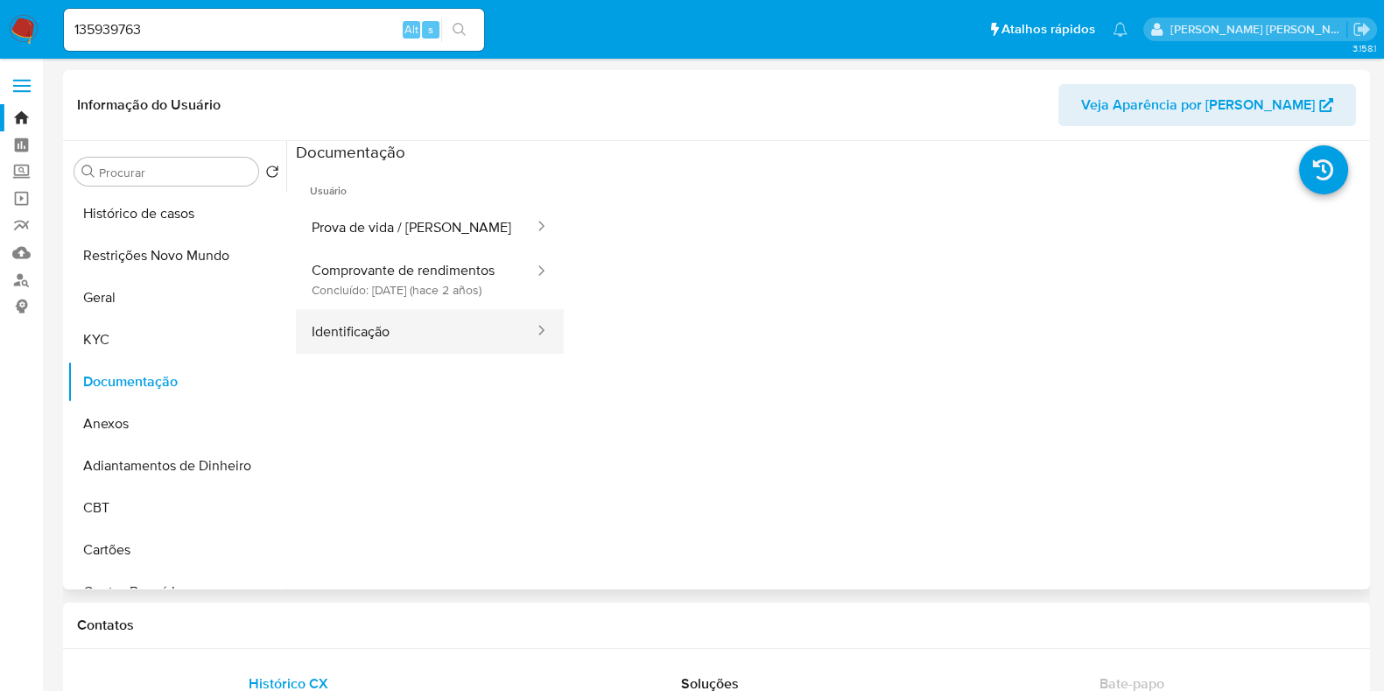
click at [401, 345] on button "Identificação" at bounding box center [416, 331] width 240 height 45
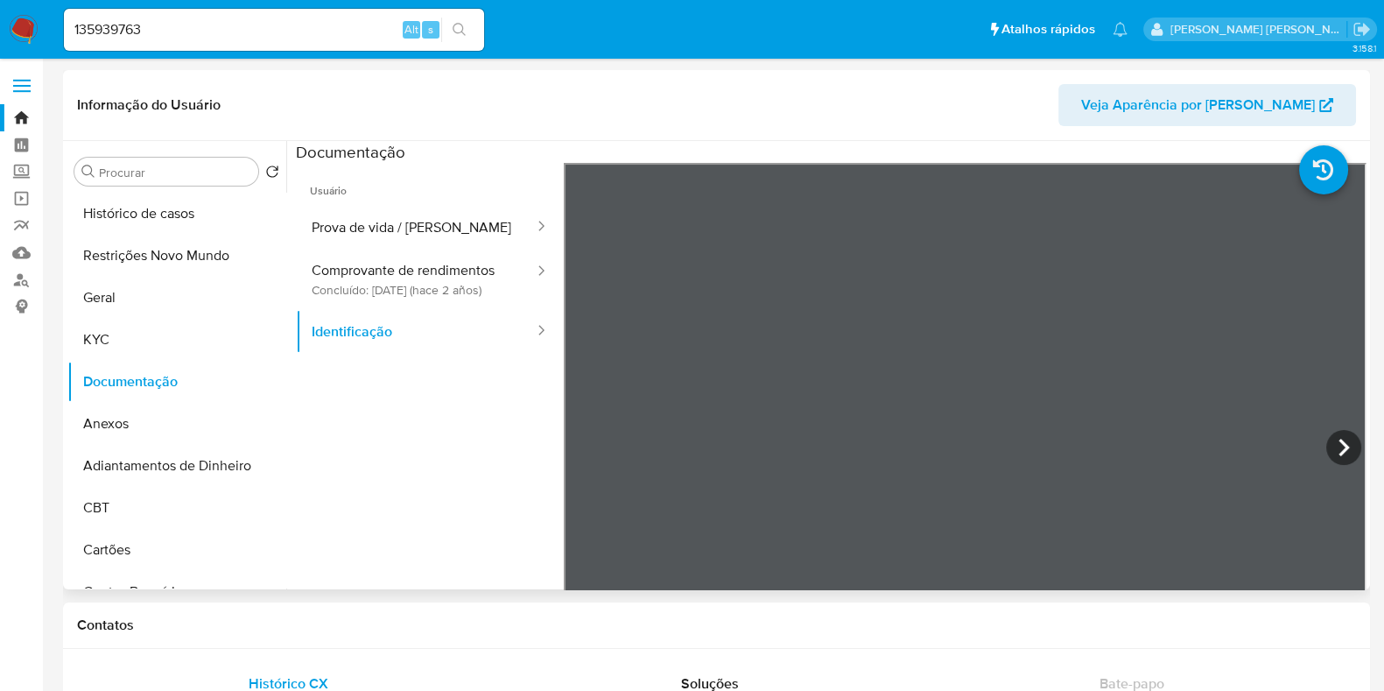
scroll to position [108, 0]
click at [137, 339] on button "KYC" at bounding box center [169, 340] width 205 height 42
